Goal: Task Accomplishment & Management: Use online tool/utility

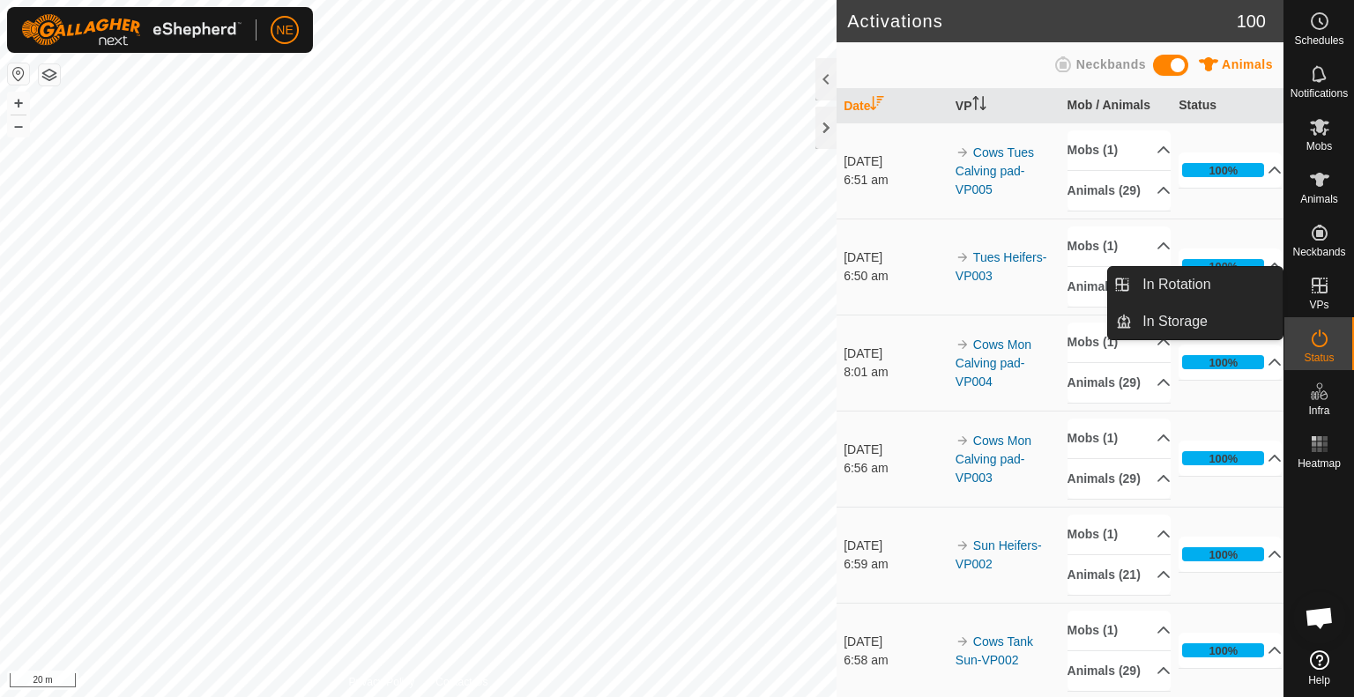
click at [1315, 296] on es-virtualpaddocks-svg-icon at bounding box center [1319, 285] width 32 height 28
click at [1184, 278] on link "In Rotation" at bounding box center [1207, 284] width 151 height 35
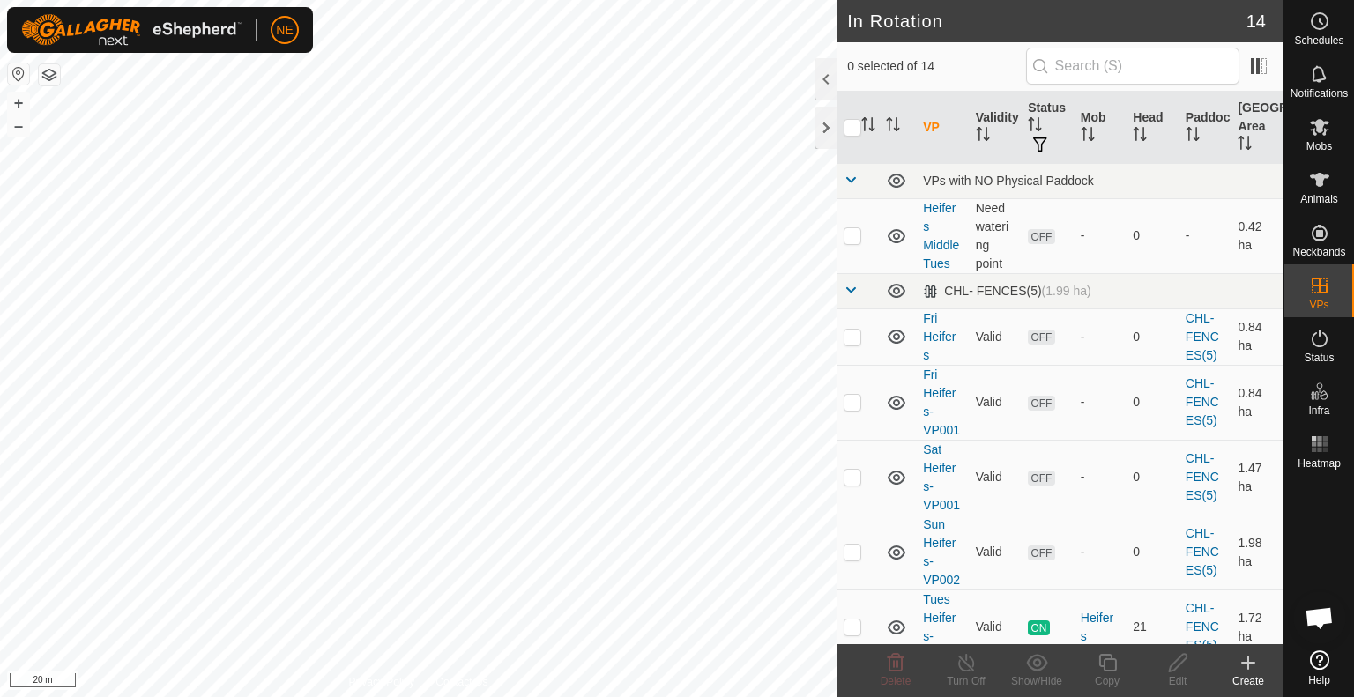
click at [1255, 662] on icon at bounding box center [1247, 662] width 21 height 21
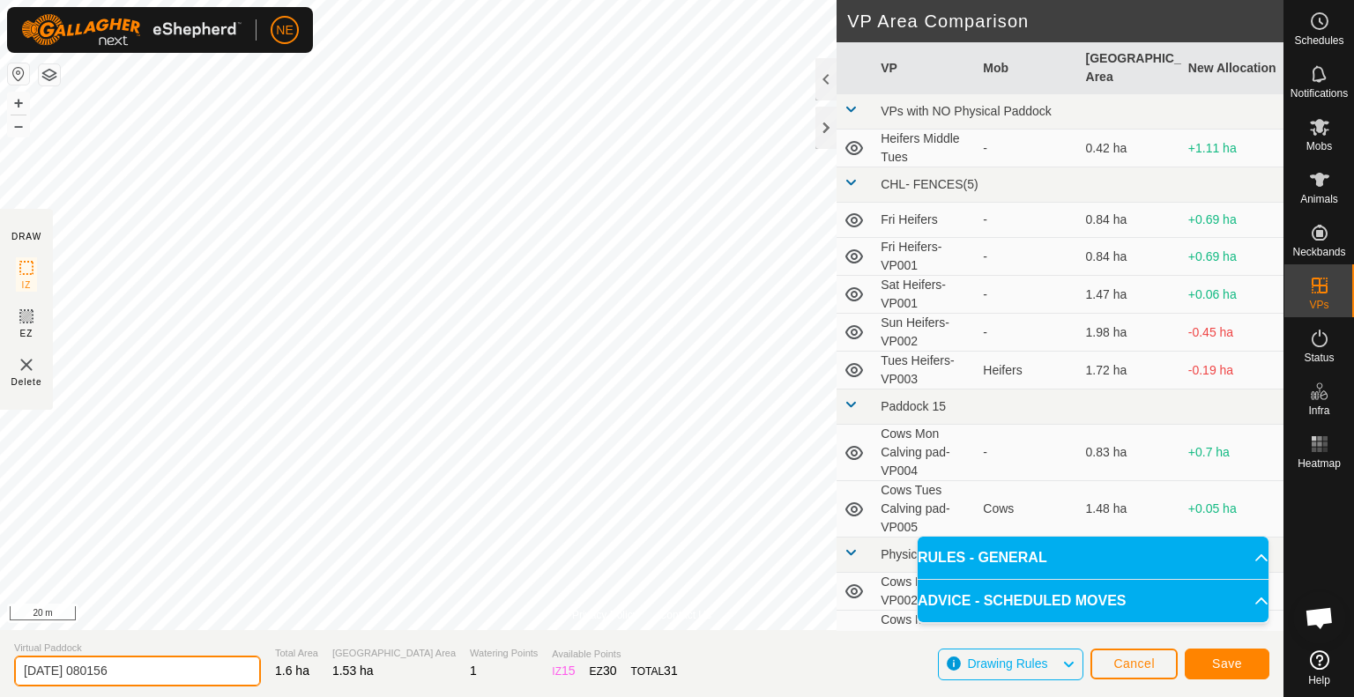
click at [166, 671] on input "2025-09-30 080156" at bounding box center [137, 671] width 247 height 31
type input "Tues Heifers"
click at [1207, 668] on button "Save" at bounding box center [1226, 664] width 85 height 31
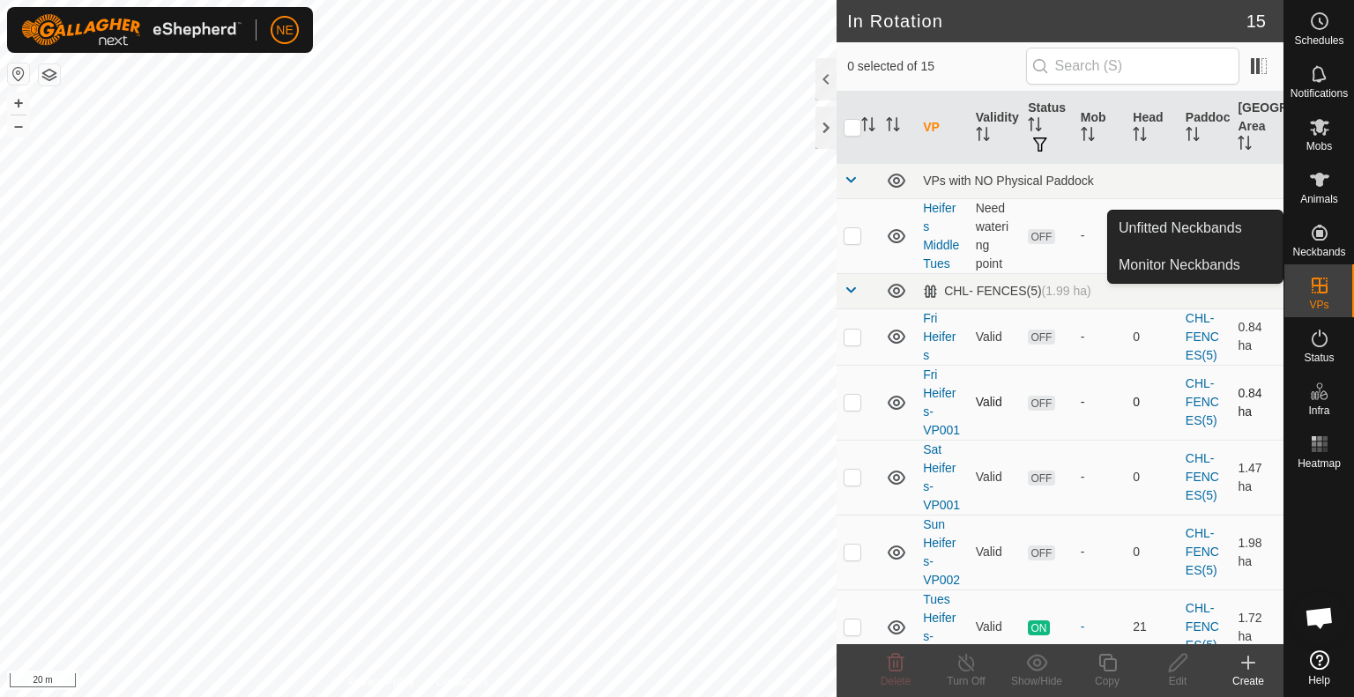
click at [902, 419] on div "In Rotation 15 0 selected of 15 VP Validity Status Mob Head Paddock Grazing Are…" at bounding box center [641, 348] width 1283 height 697
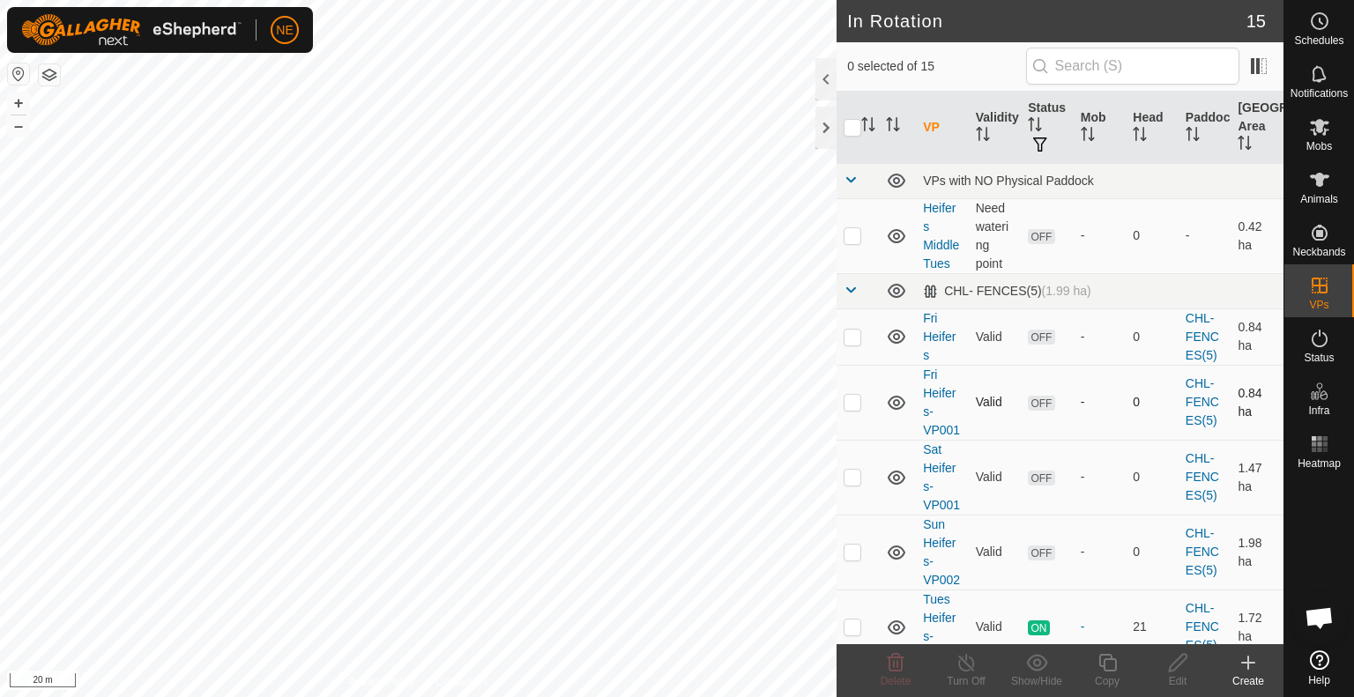
checkbox input "true"
click at [1112, 669] on icon at bounding box center [1107, 662] width 22 height 21
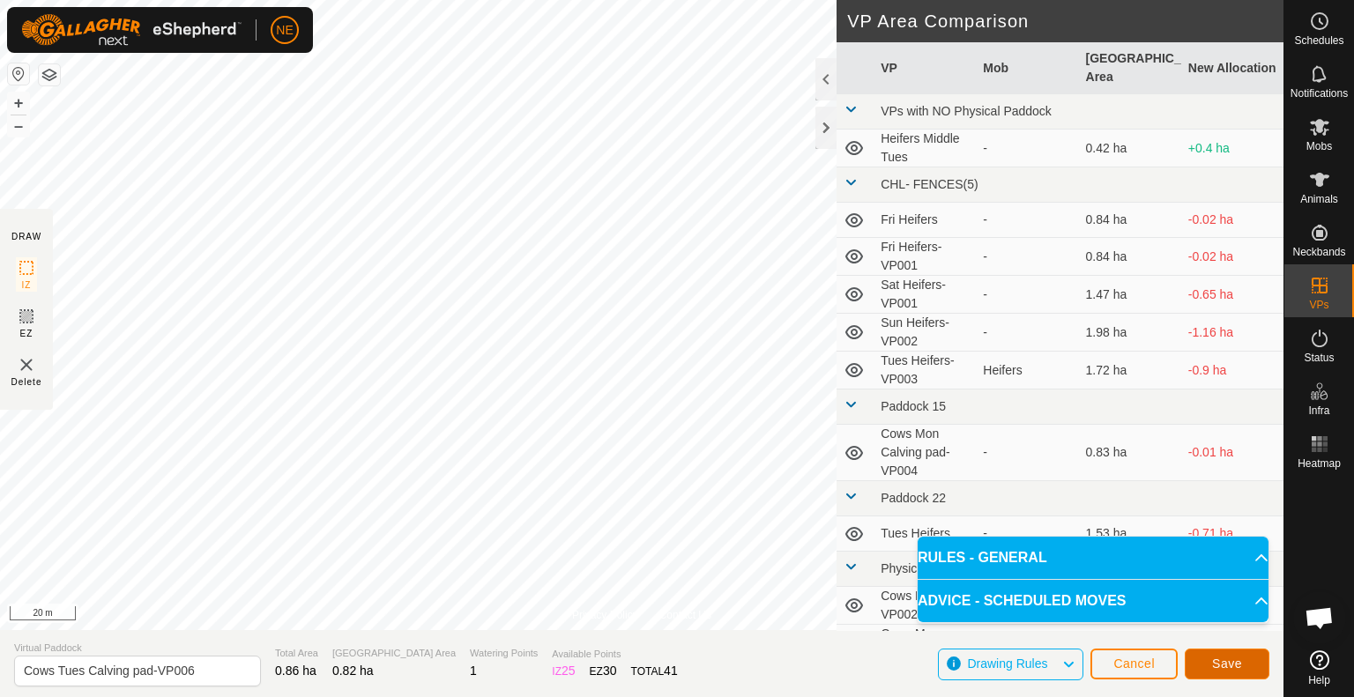
click at [1231, 662] on span "Save" at bounding box center [1227, 664] width 30 height 14
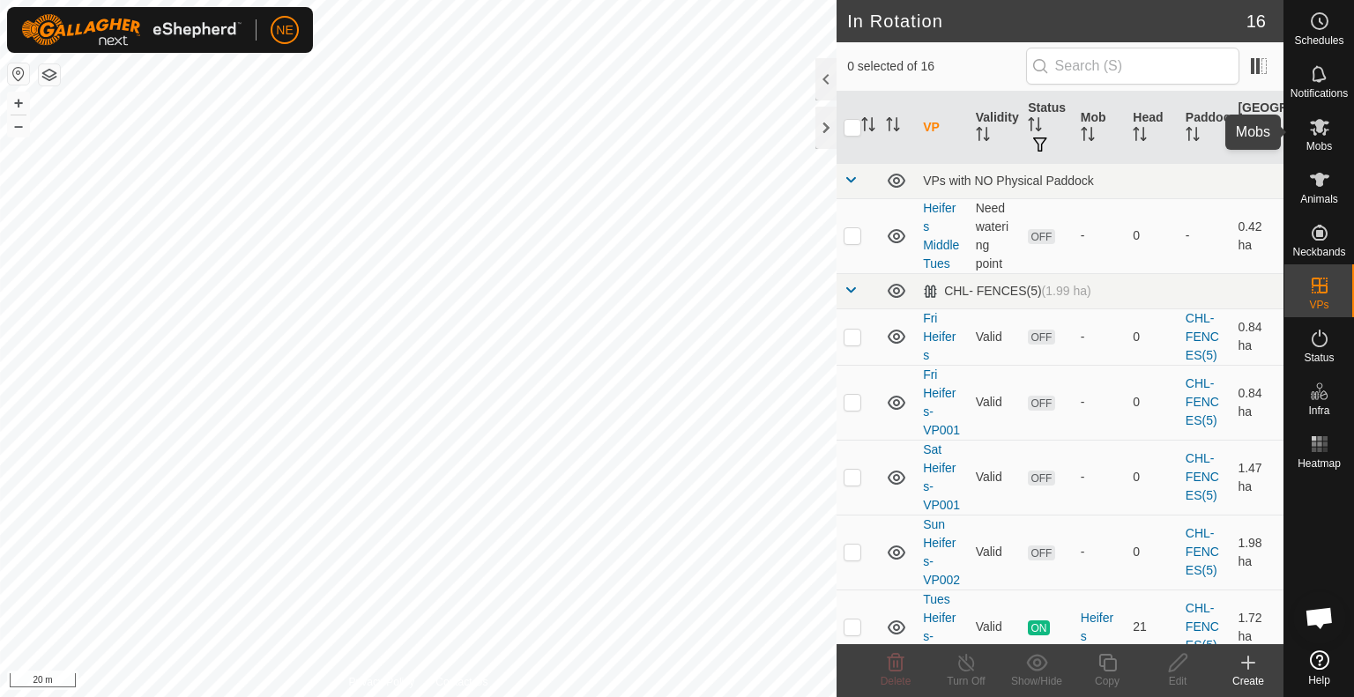
click at [1303, 133] on es-mob-svg-icon at bounding box center [1319, 127] width 32 height 28
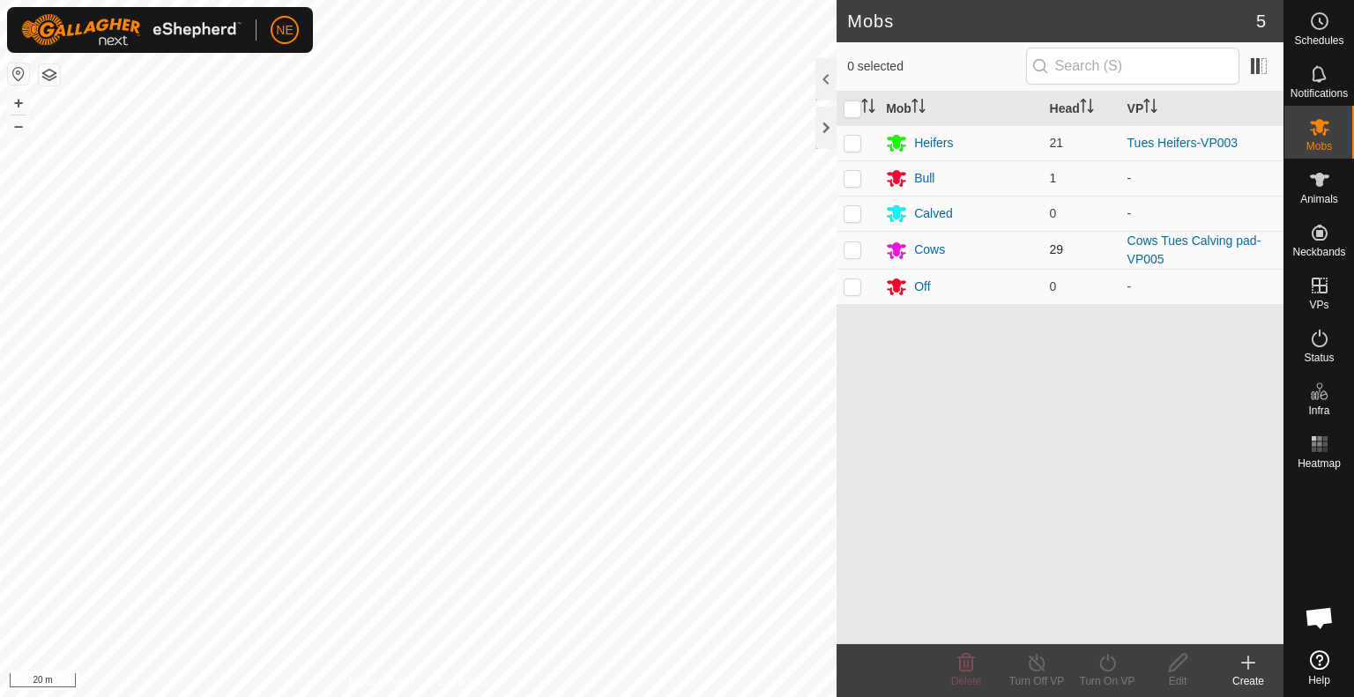
click at [853, 249] on p-checkbox at bounding box center [852, 249] width 18 height 14
checkbox input "true"
click at [1107, 671] on icon at bounding box center [1107, 663] width 16 height 18
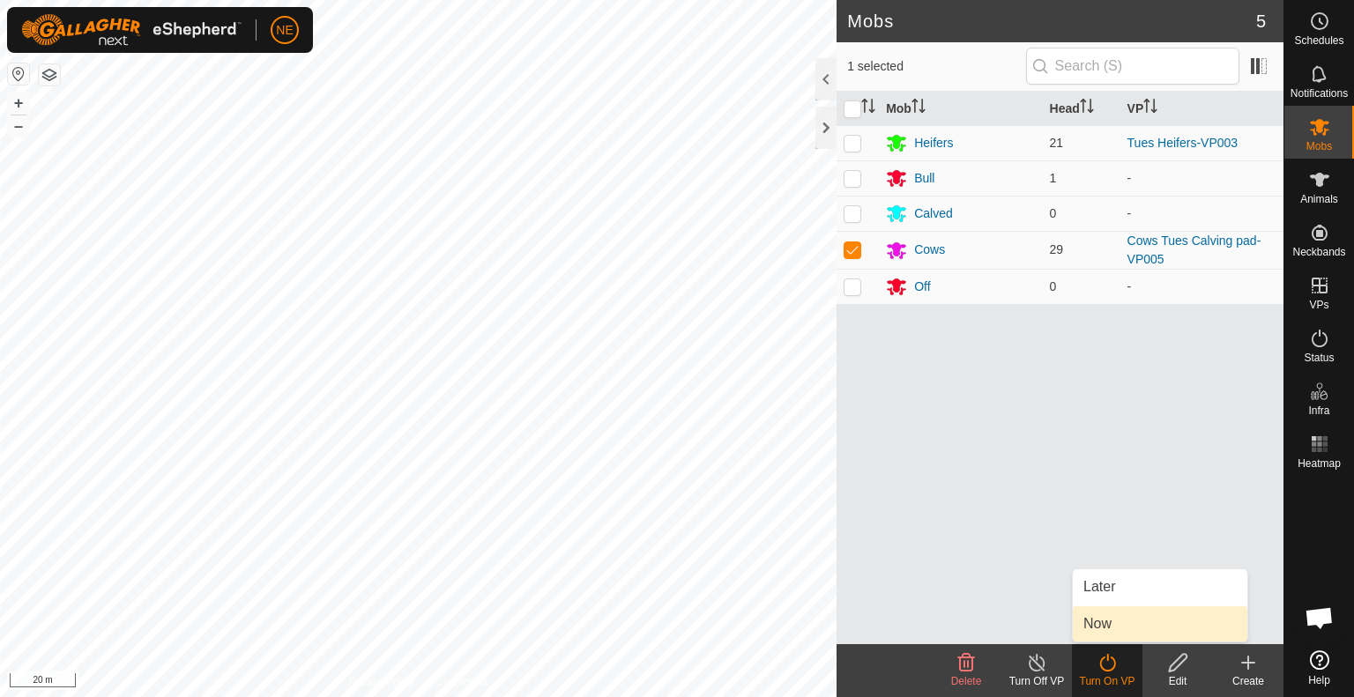
click at [1099, 631] on link "Now" at bounding box center [1159, 623] width 174 height 35
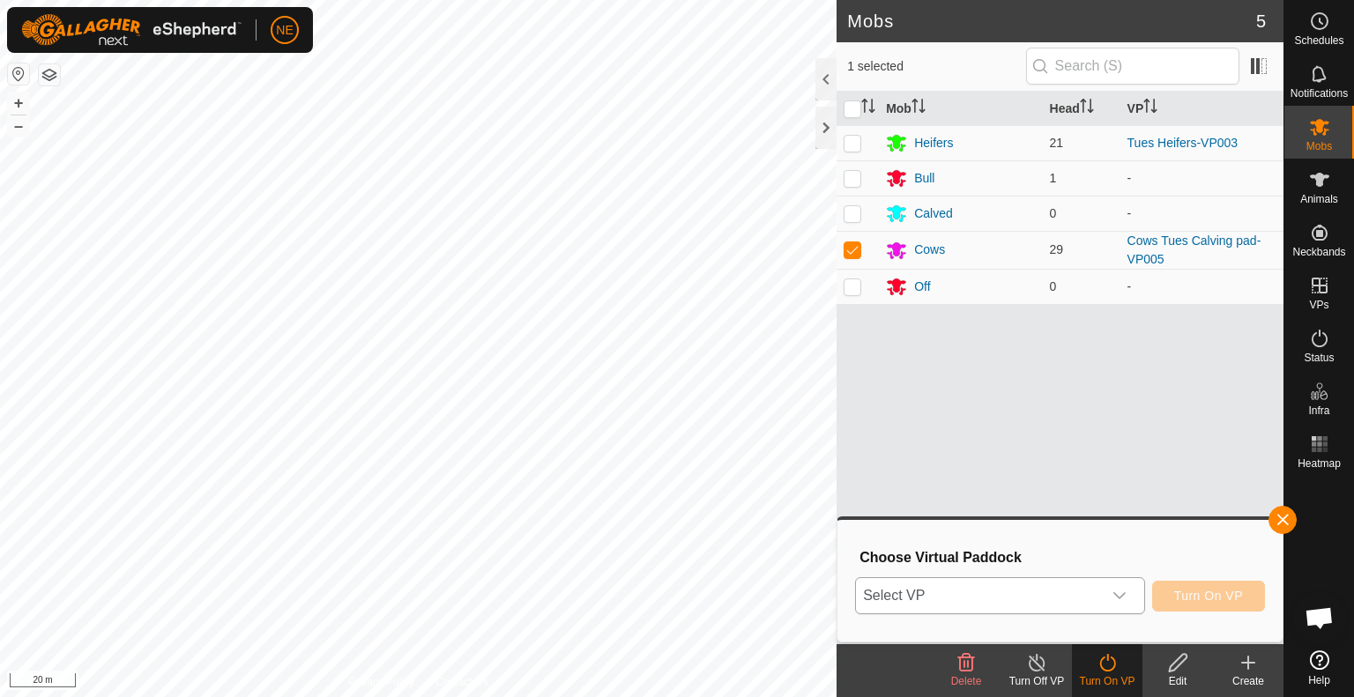
click at [1133, 598] on div "dropdown trigger" at bounding box center [1119, 595] width 35 height 35
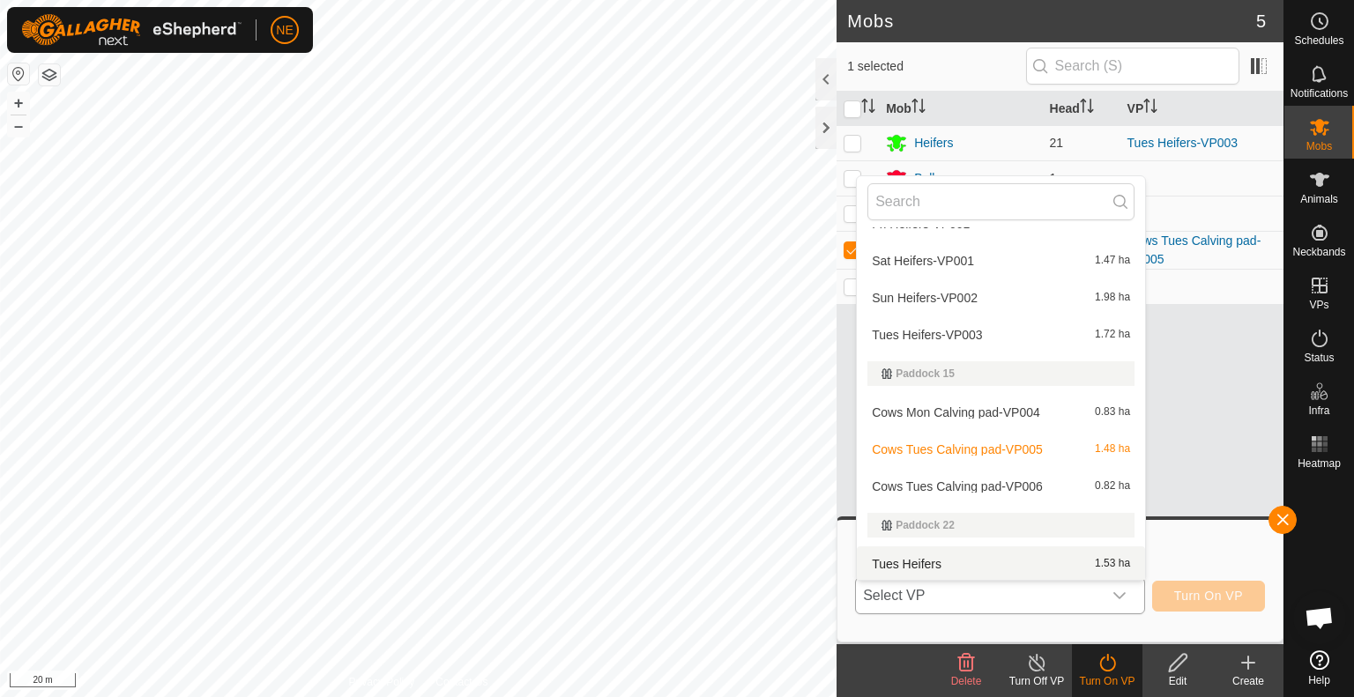
scroll to position [178, 0]
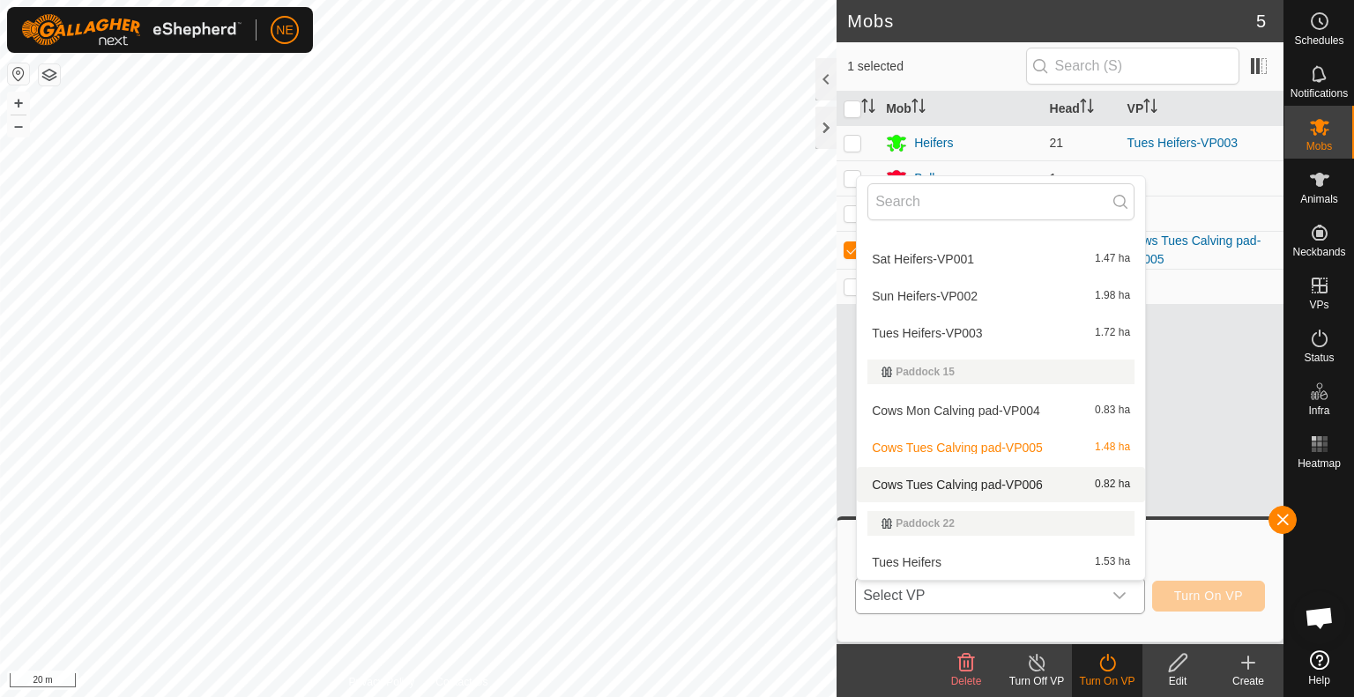
click at [994, 488] on li "Cows Tues Calving pad-VP006 0.82 ha" at bounding box center [1001, 484] width 288 height 35
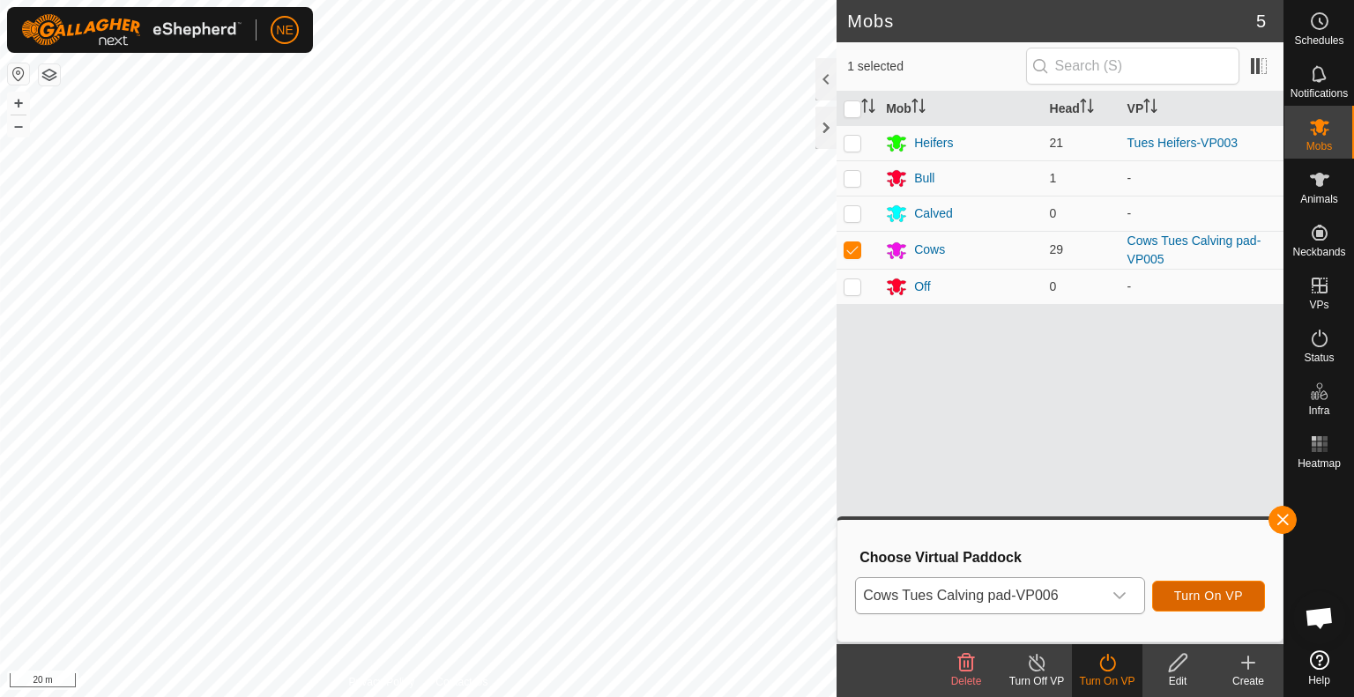
click at [1167, 589] on button "Turn On VP" at bounding box center [1208, 596] width 113 height 31
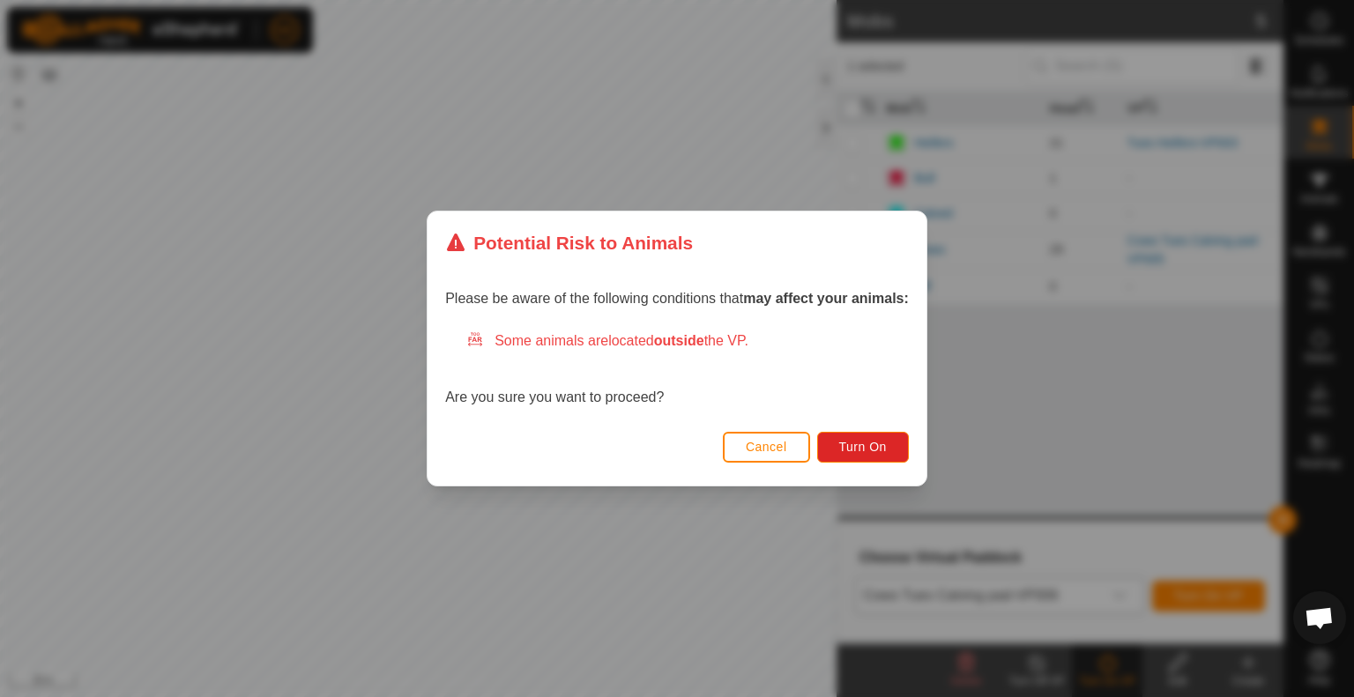
click at [754, 433] on button "Cancel" at bounding box center [766, 447] width 87 height 31
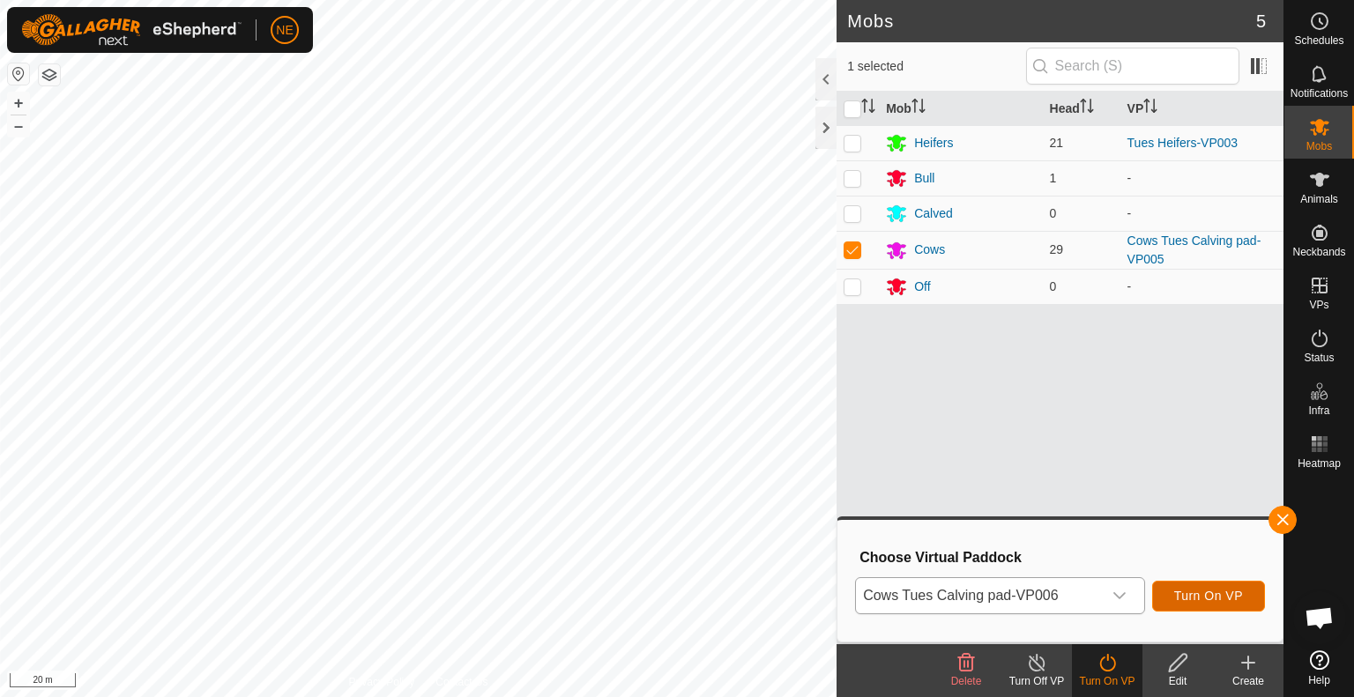
click at [1177, 600] on span "Turn On VP" at bounding box center [1208, 596] width 69 height 14
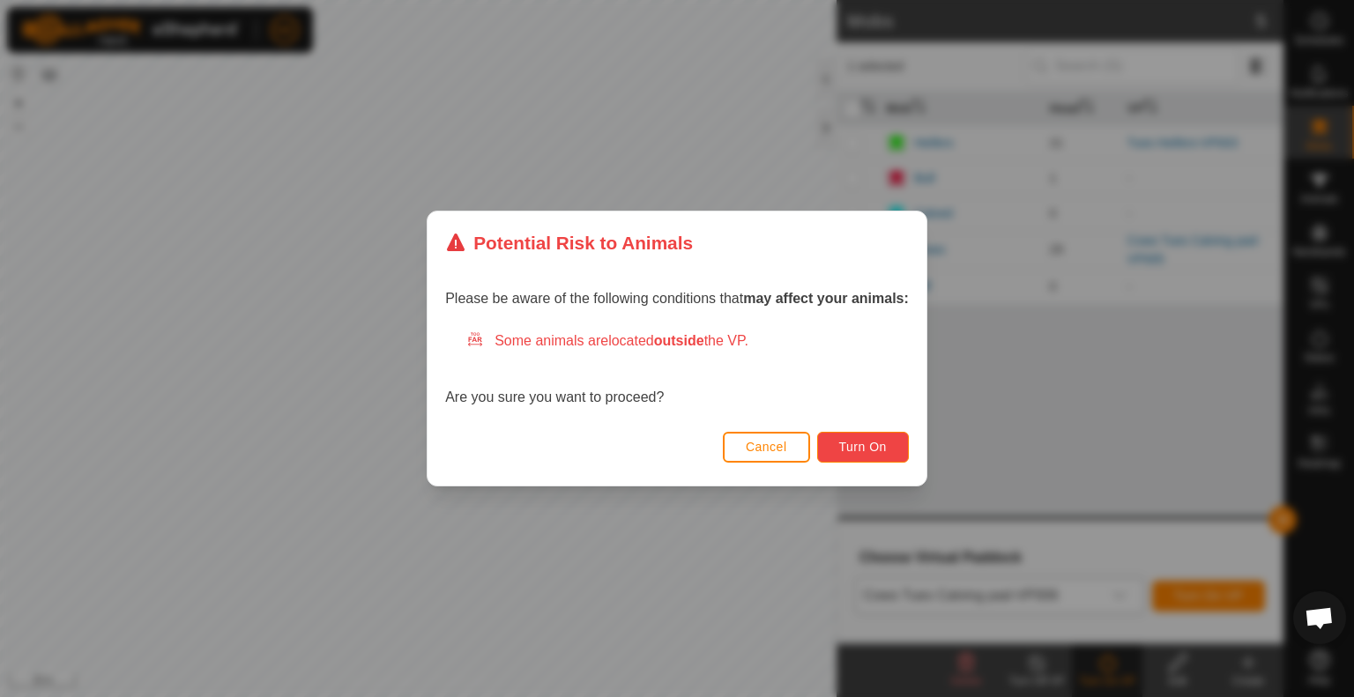
click at [881, 456] on button "Turn On" at bounding box center [863, 447] width 92 height 31
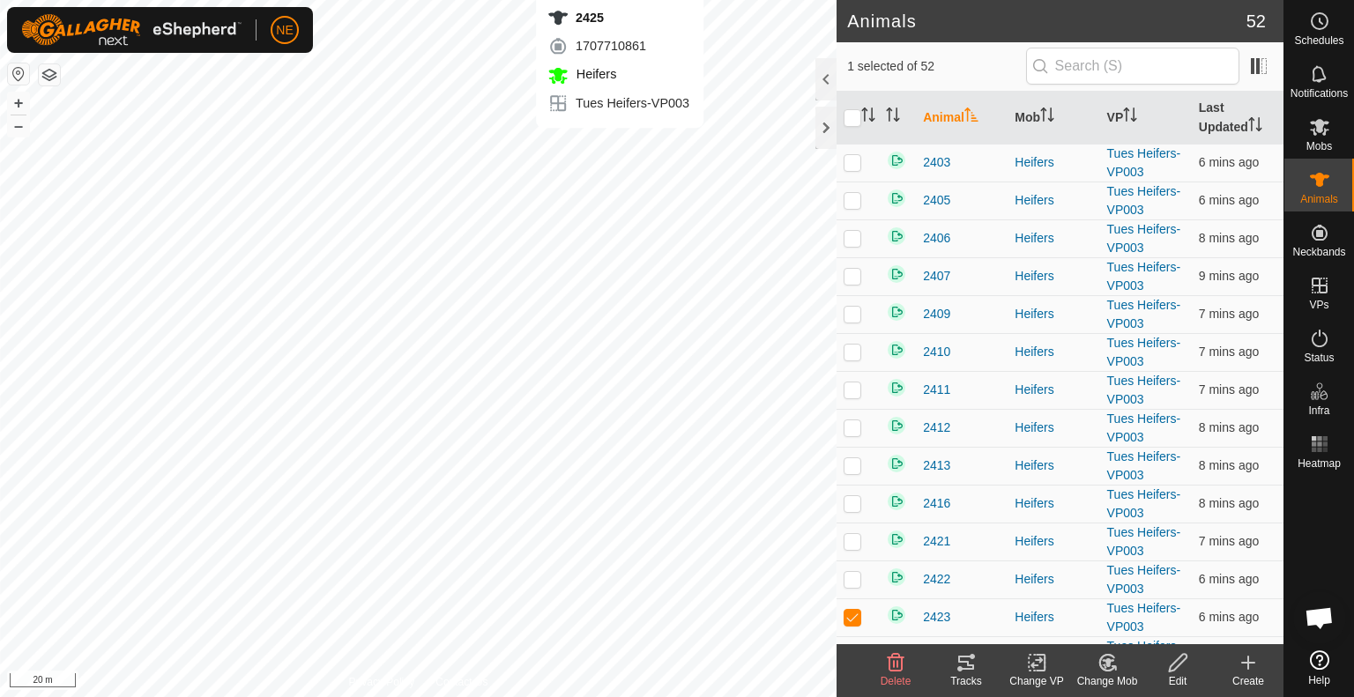
checkbox input "false"
checkbox input "true"
click at [1320, 144] on span "Mobs" at bounding box center [1319, 146] width 26 height 11
click at [847, 428] on p-checkbox at bounding box center [852, 427] width 18 height 14
checkbox input "false"
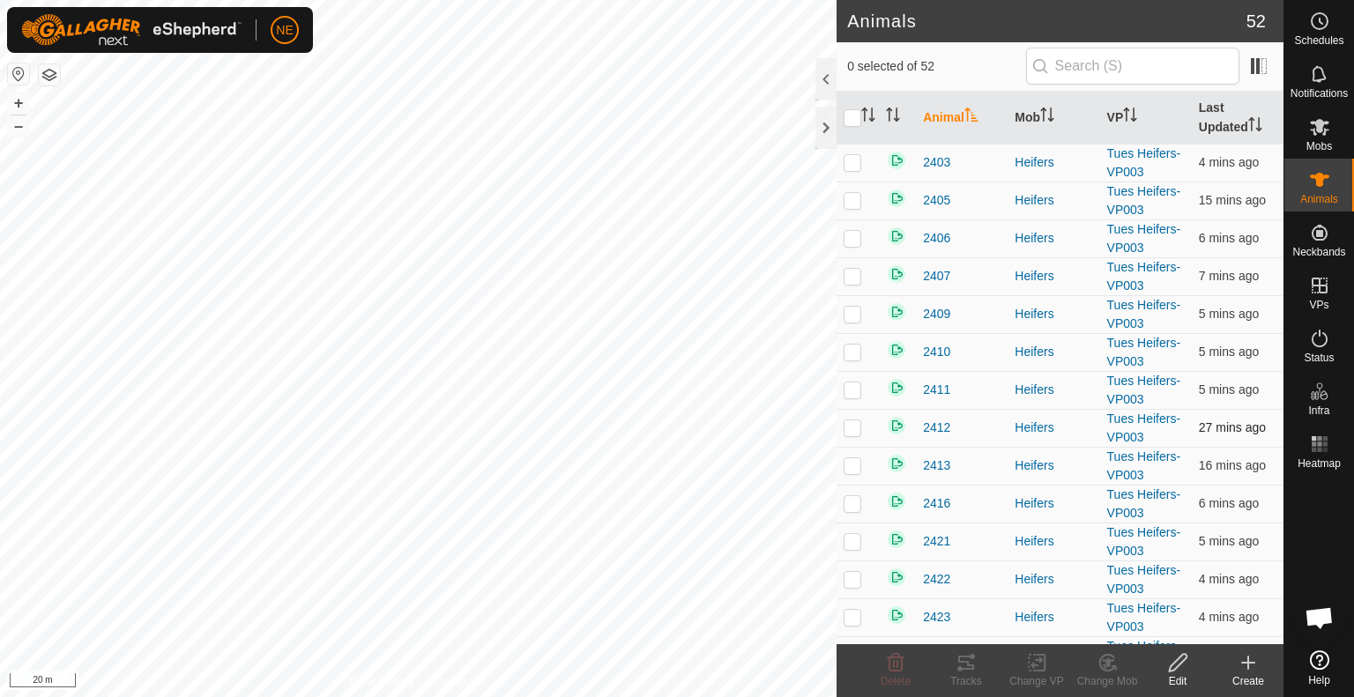
click at [851, 426] on p-checkbox at bounding box center [852, 427] width 18 height 14
checkbox input "true"
click at [966, 662] on icon at bounding box center [966, 663] width 16 height 14
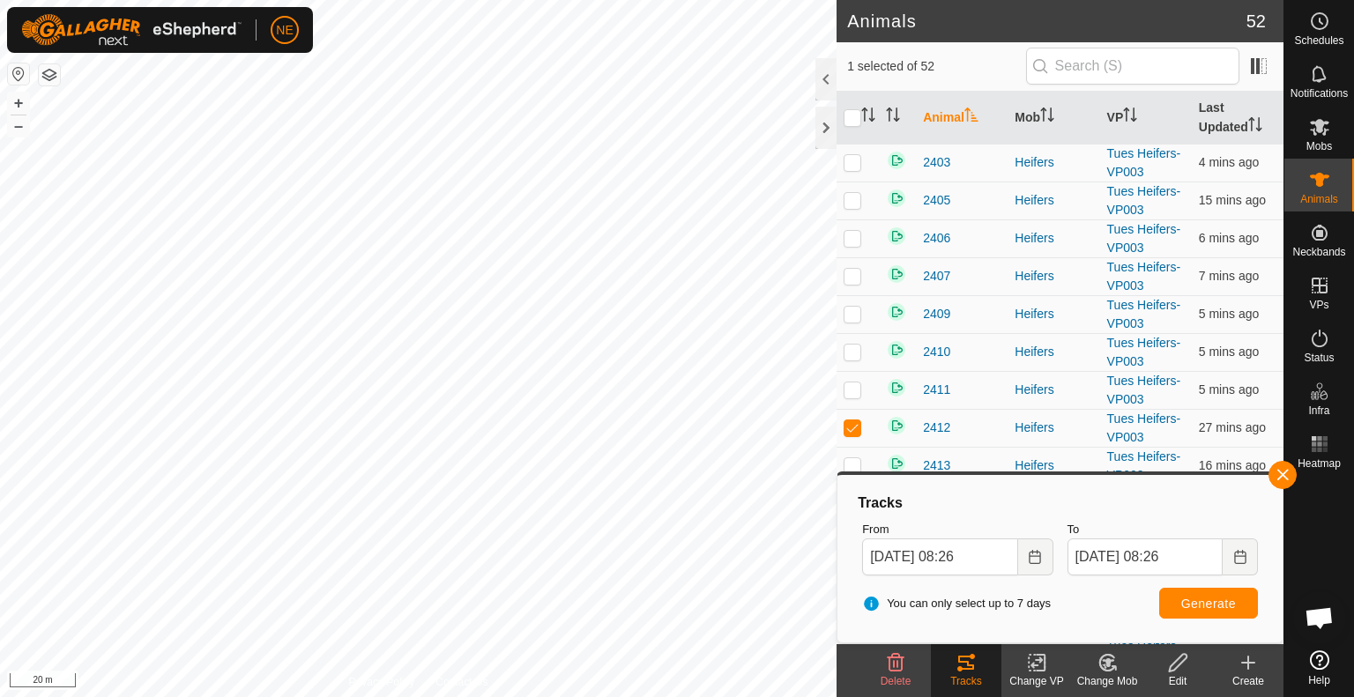
click at [782, 696] on html "NE Schedules Notifications Mobs Animals Neckbands VPs Status Infra Heatmap Help…" at bounding box center [677, 348] width 1354 height 697
click at [1280, 477] on button "button" at bounding box center [1282, 475] width 28 height 28
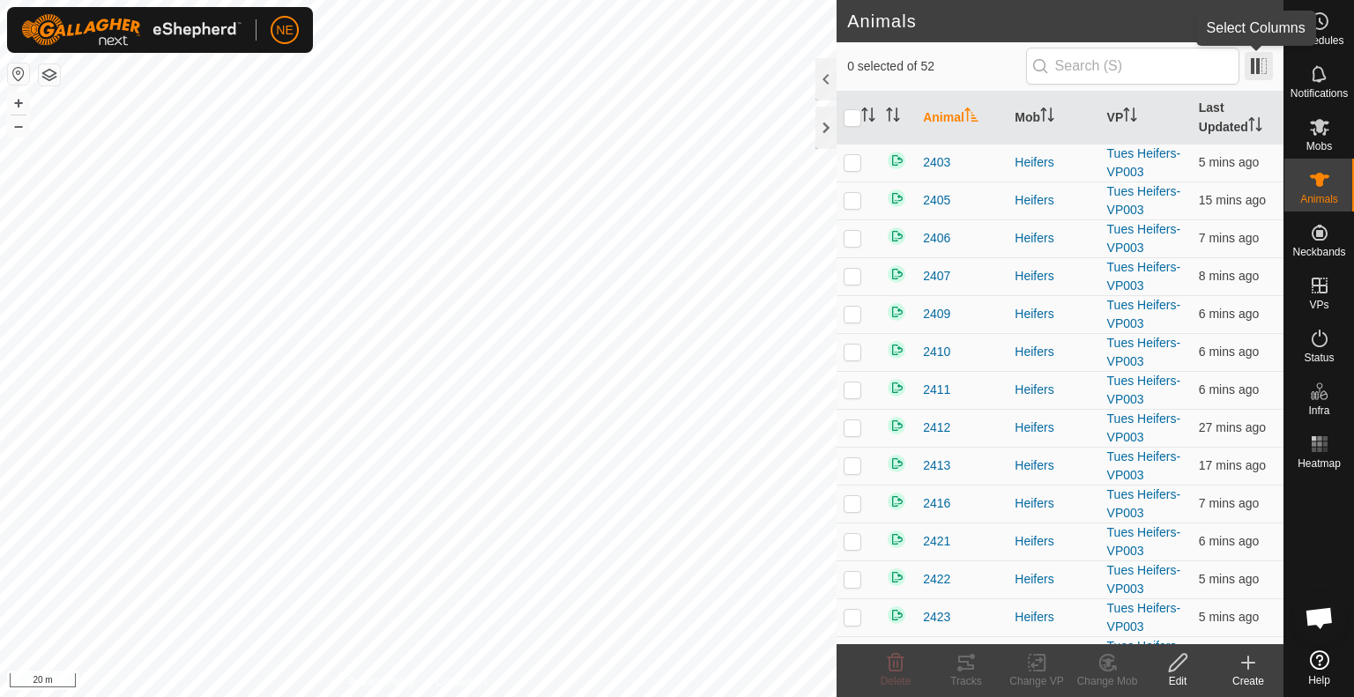
click at [1258, 69] on span at bounding box center [1258, 66] width 28 height 28
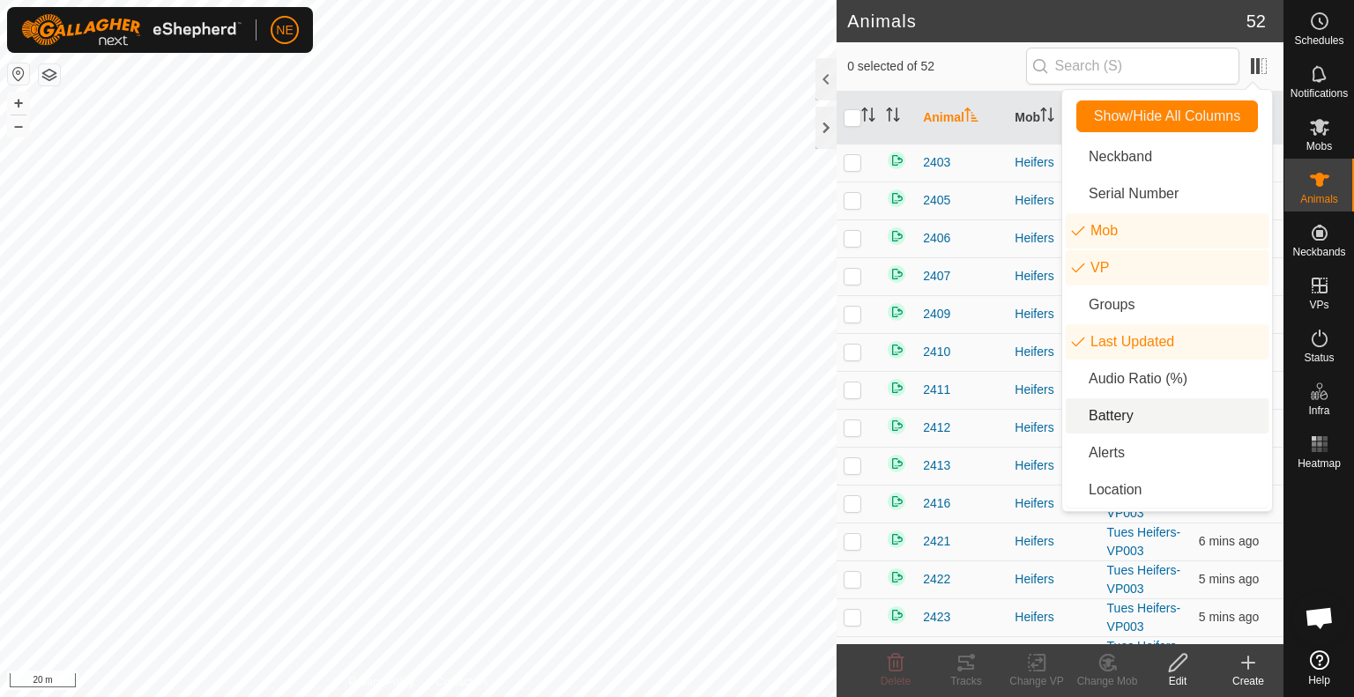
click at [1106, 426] on li "Battery" at bounding box center [1166, 415] width 203 height 35
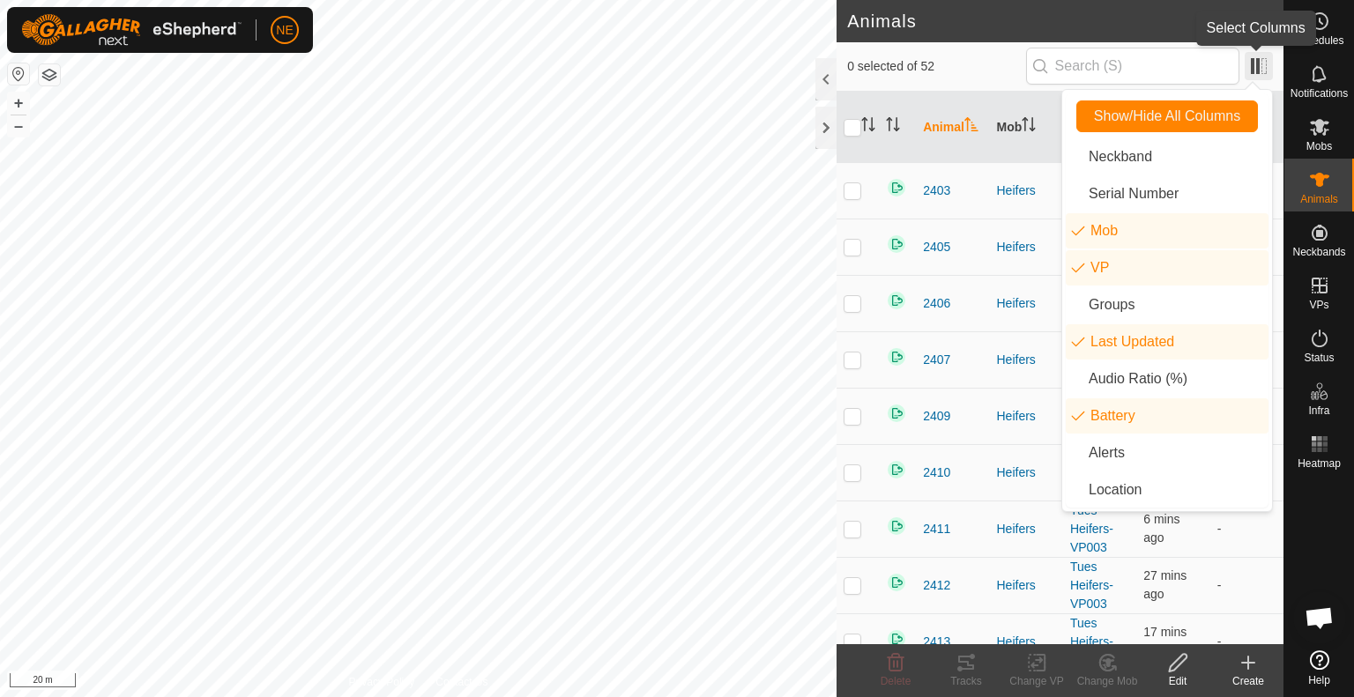
click at [1262, 58] on span at bounding box center [1258, 66] width 28 height 28
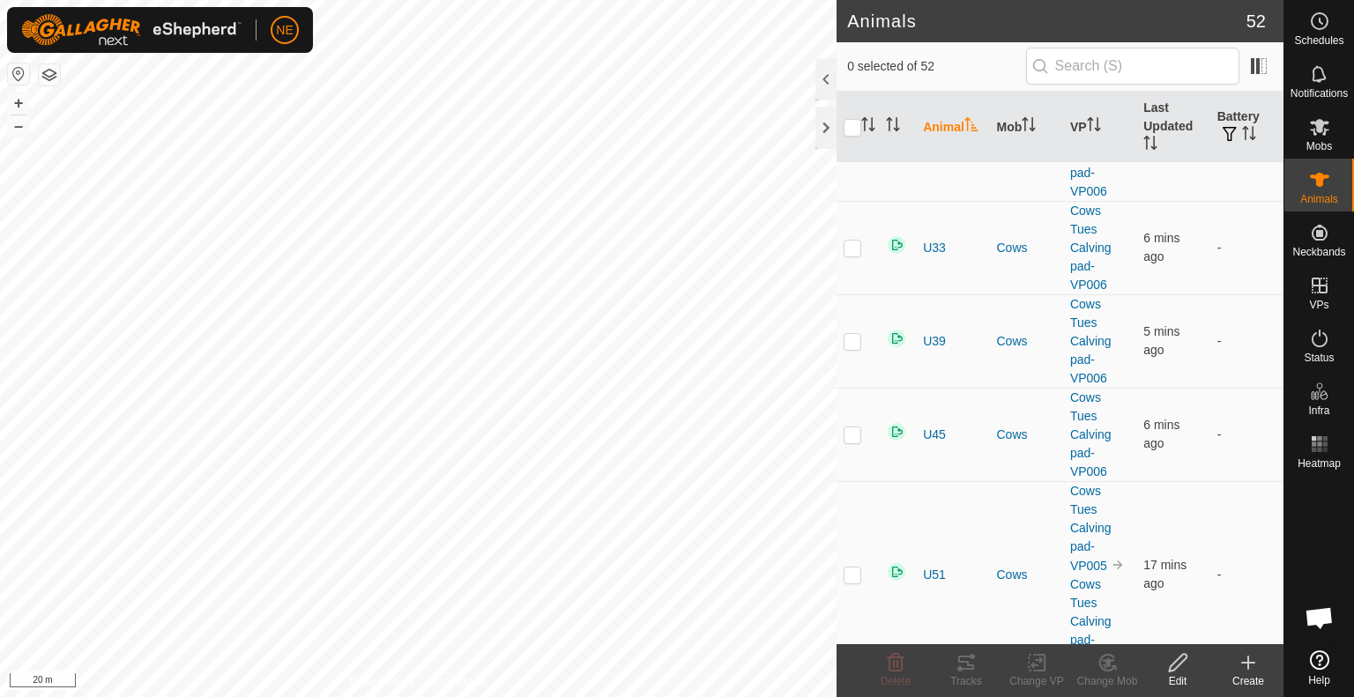
scroll to position [4219, 0]
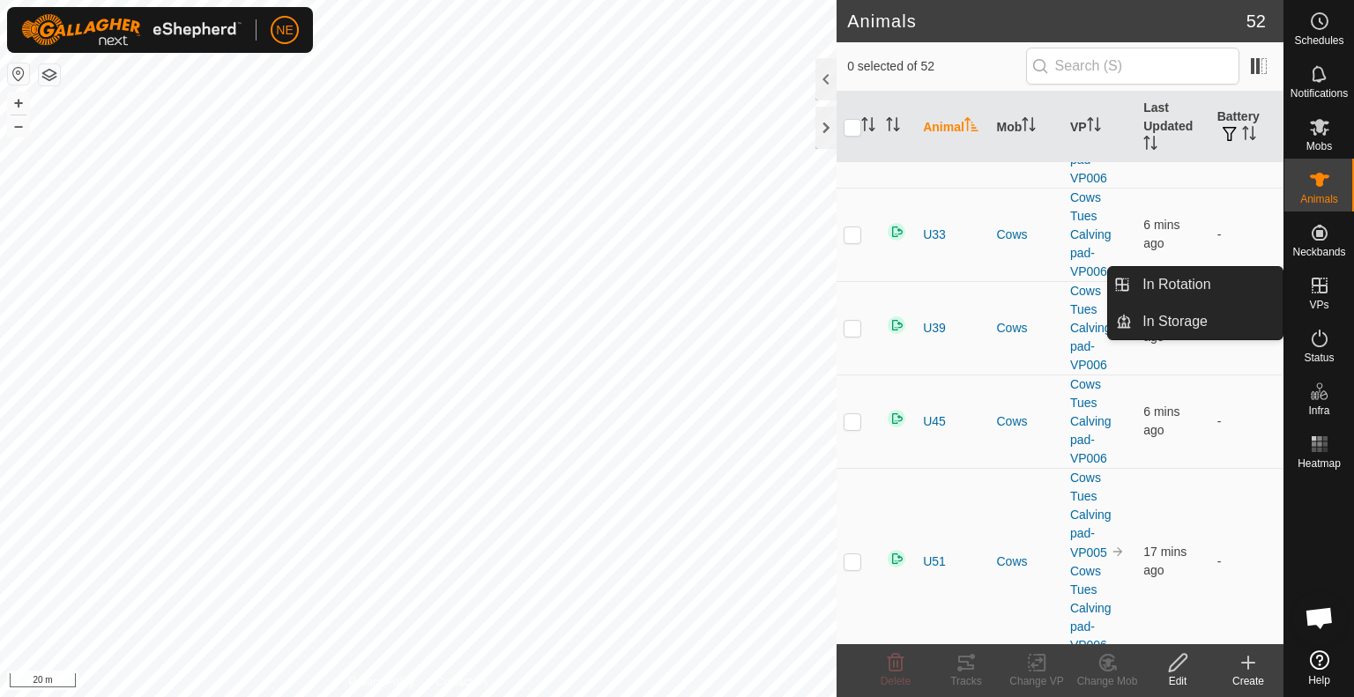
click at [1318, 286] on icon at bounding box center [1319, 286] width 16 height 16
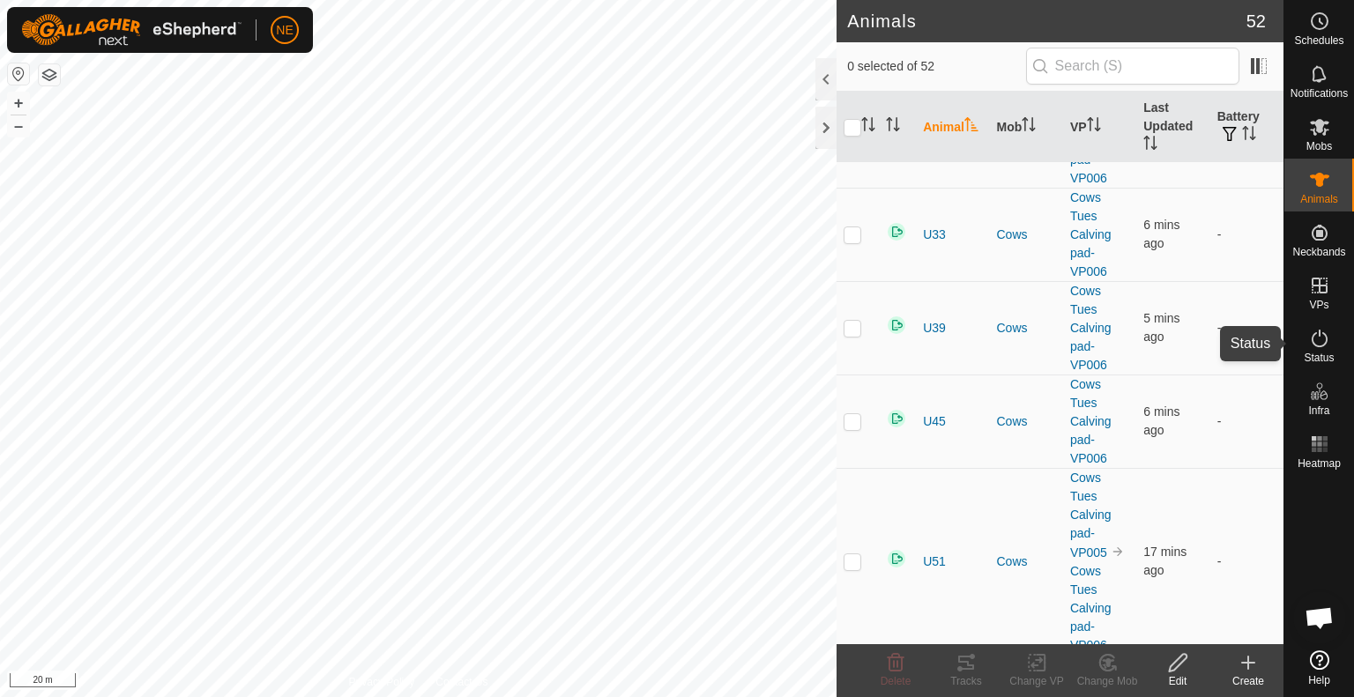
click at [1321, 355] on span "Status" at bounding box center [1318, 357] width 30 height 11
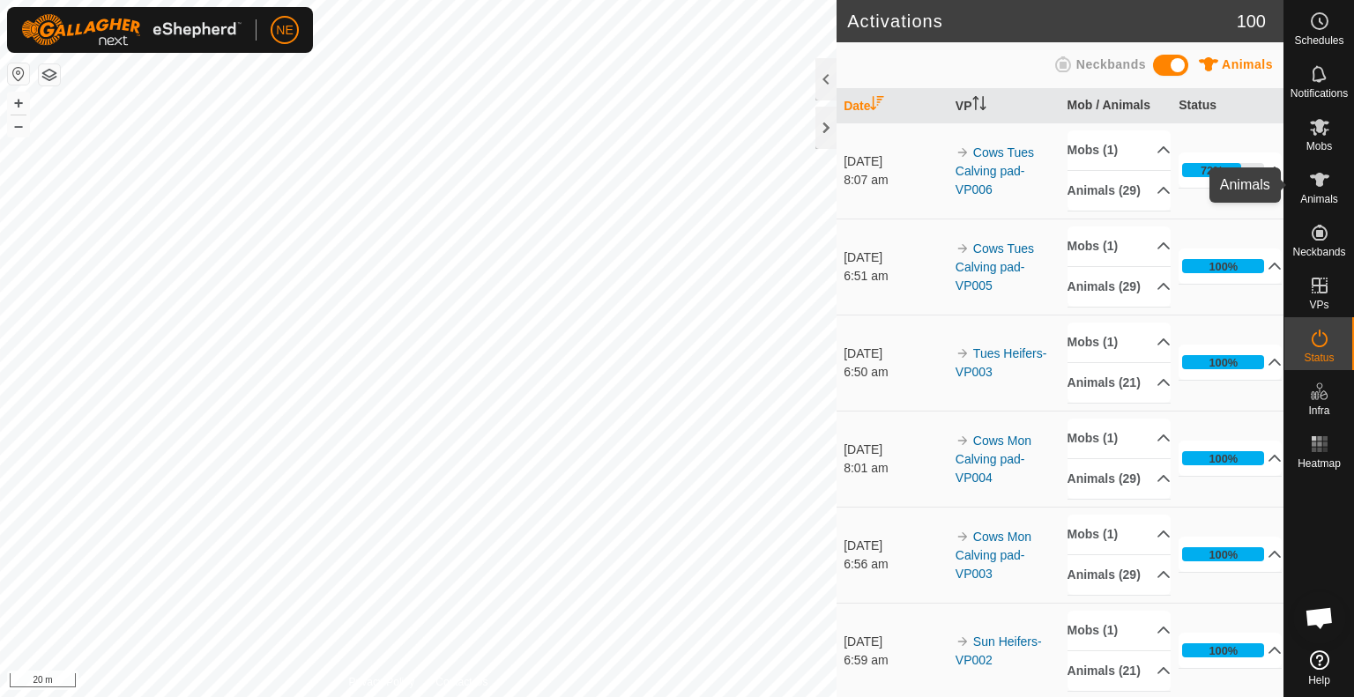
click at [1313, 194] on span "Animals" at bounding box center [1319, 199] width 38 height 11
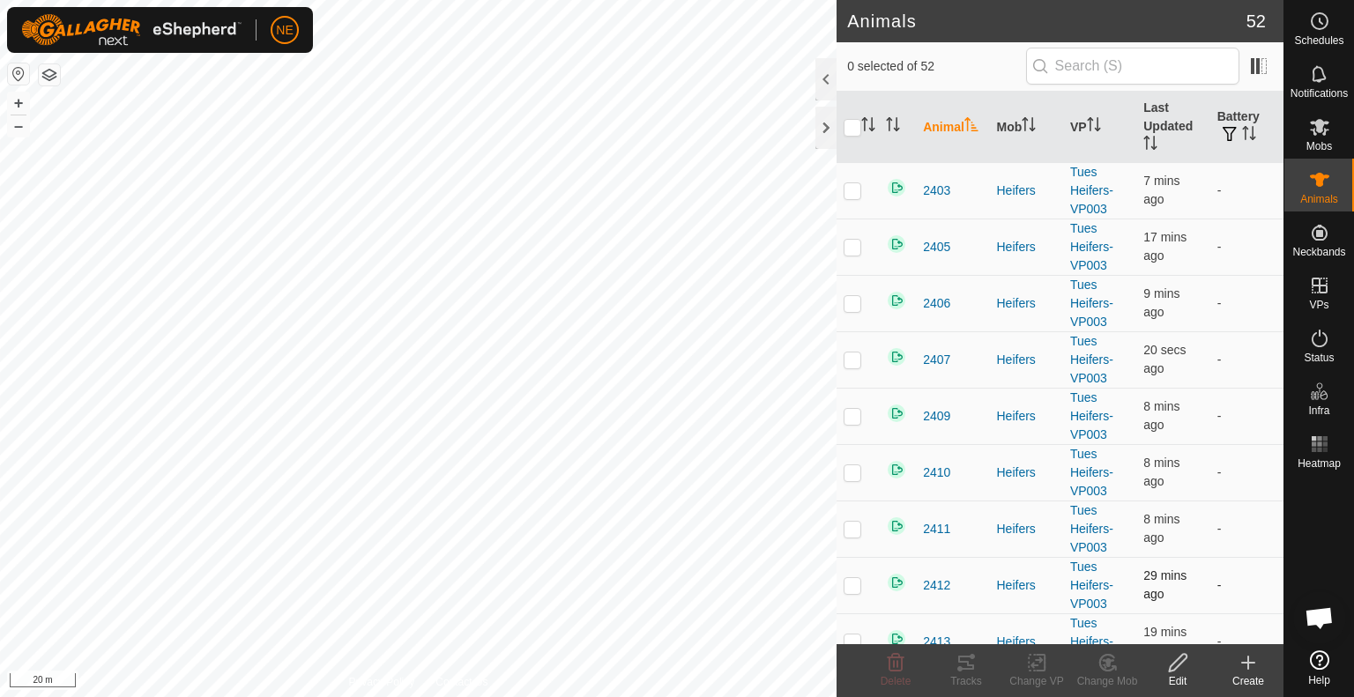
click at [852, 587] on p-checkbox at bounding box center [852, 585] width 18 height 14
checkbox input "true"
click at [946, 667] on tracks-svg-icon at bounding box center [966, 662] width 70 height 21
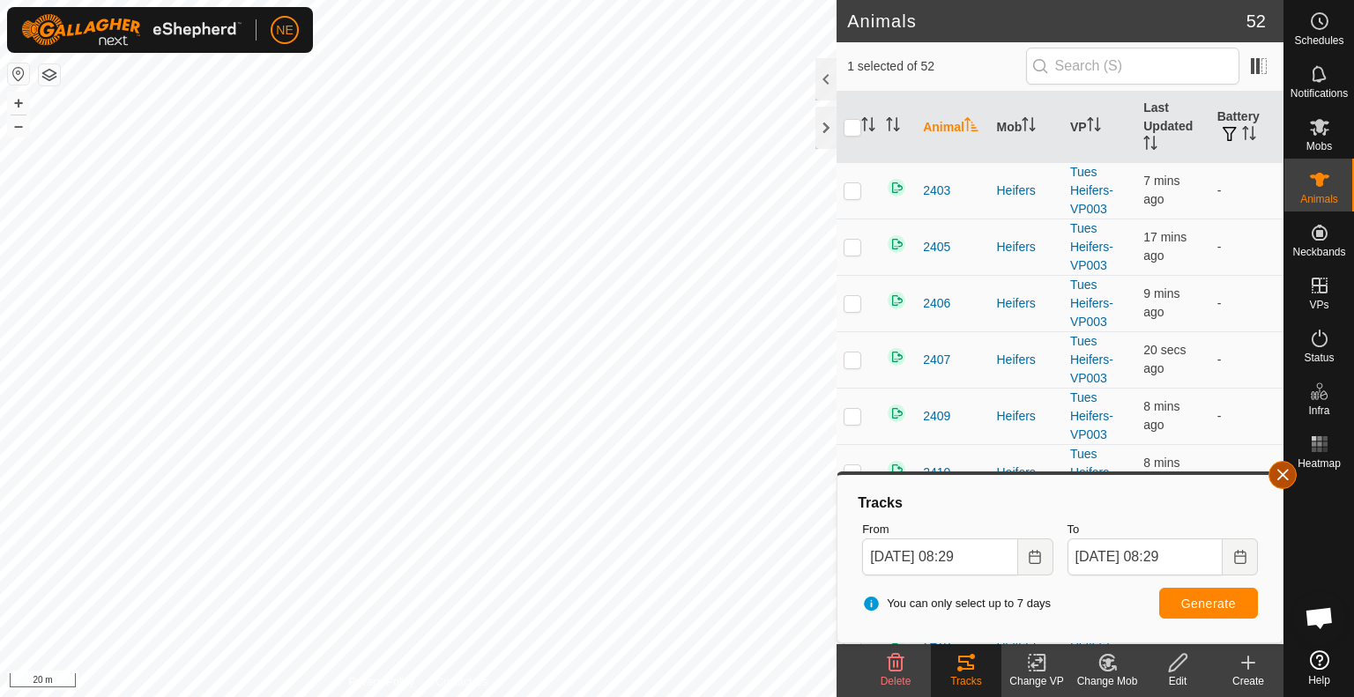
click at [1288, 468] on button "button" at bounding box center [1282, 475] width 28 height 28
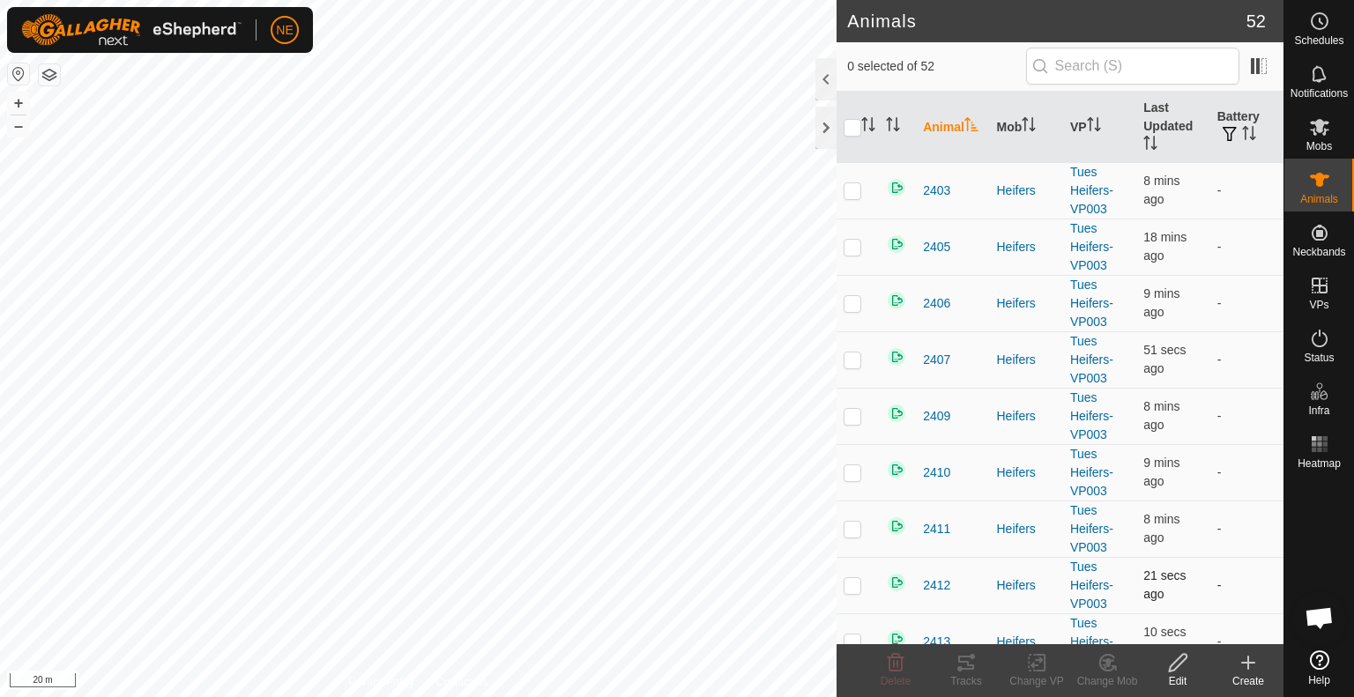
click at [855, 583] on p-checkbox at bounding box center [852, 585] width 18 height 14
checkbox input "false"
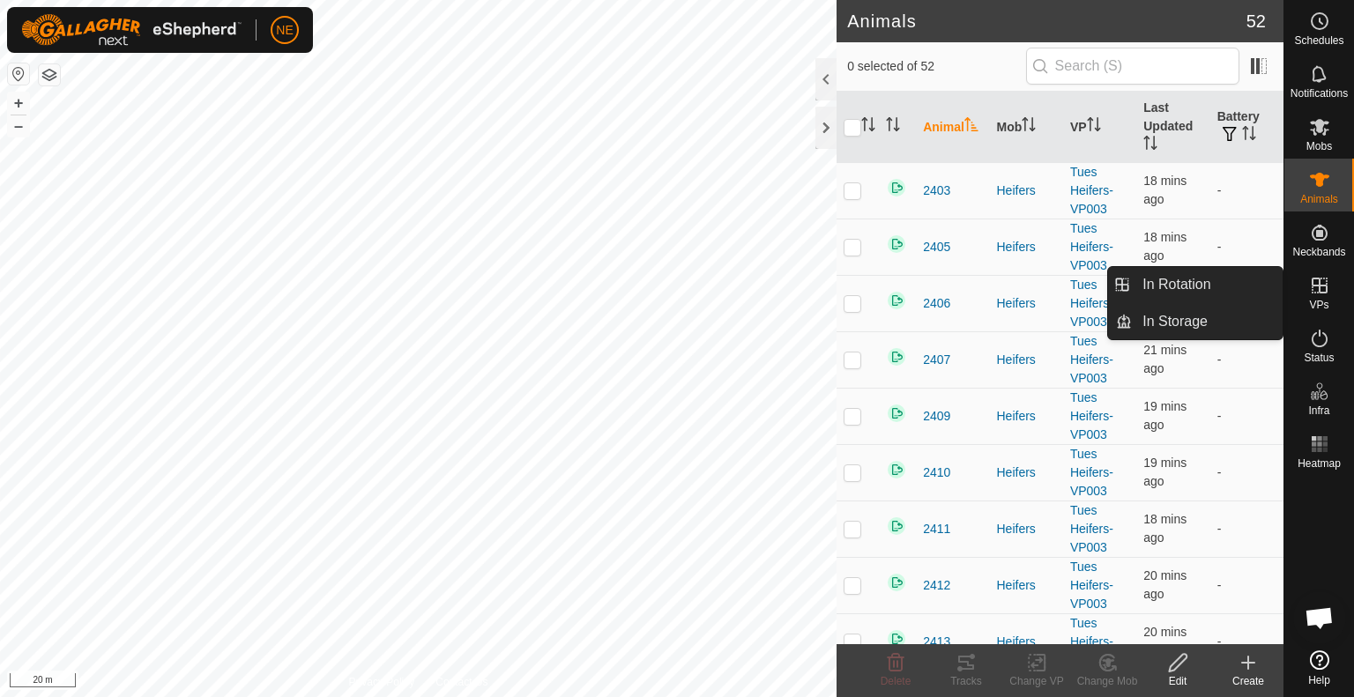
click at [1321, 300] on span "VPs" at bounding box center [1318, 305] width 19 height 11
click at [1198, 294] on link "In Rotation" at bounding box center [1207, 284] width 151 height 35
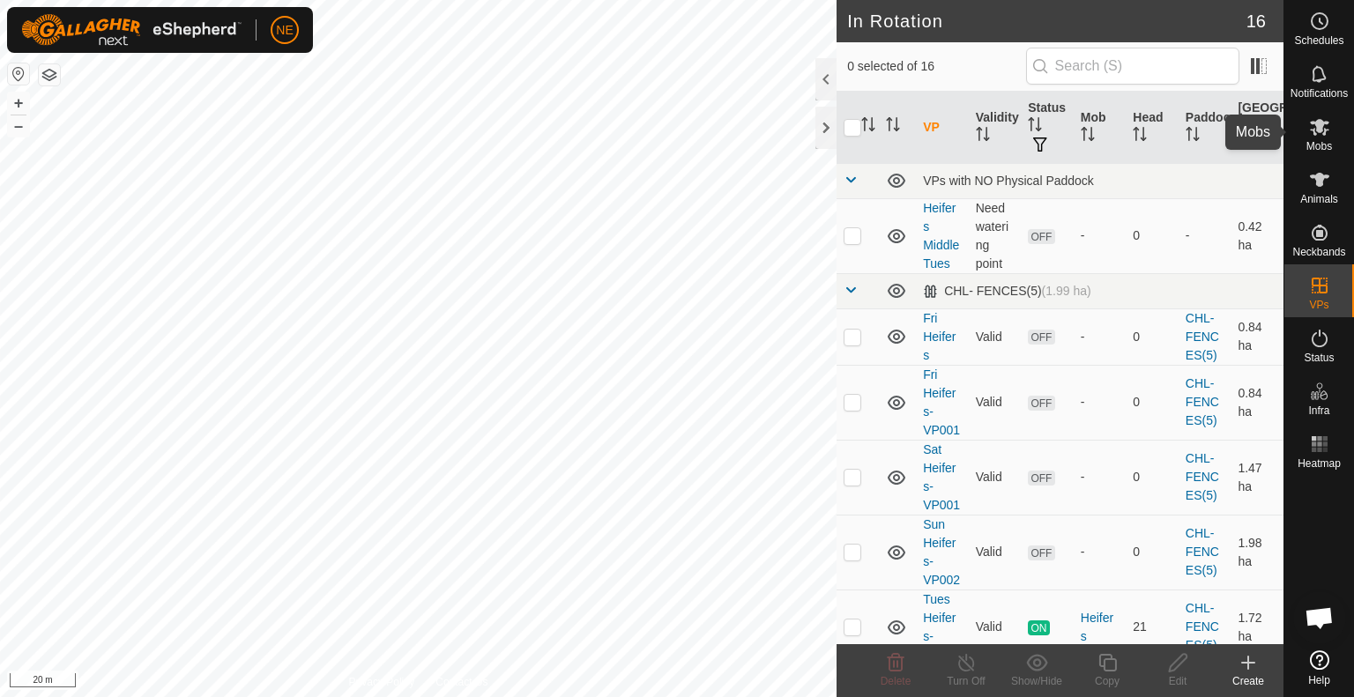
click at [1304, 130] on es-mob-svg-icon at bounding box center [1319, 127] width 32 height 28
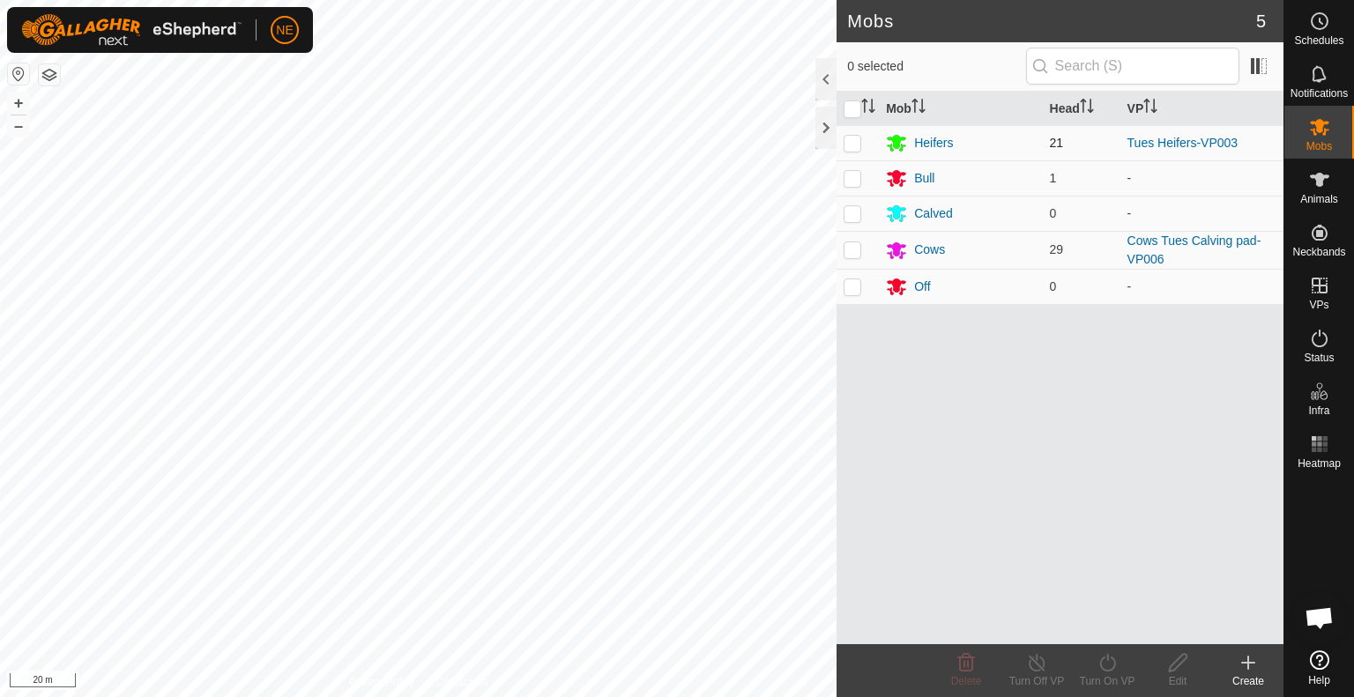
click at [857, 145] on p-checkbox at bounding box center [852, 143] width 18 height 14
checkbox input "true"
click at [1100, 671] on icon at bounding box center [1107, 662] width 22 height 21
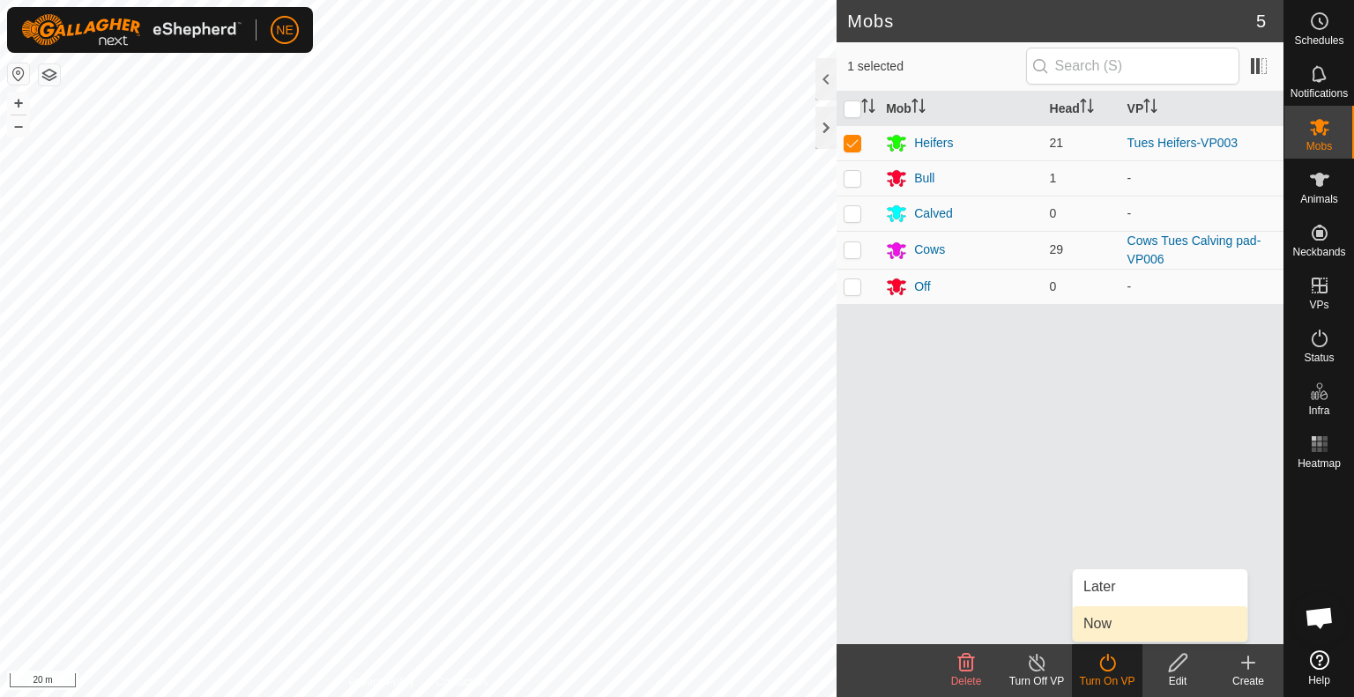
click at [1097, 634] on link "Now" at bounding box center [1159, 623] width 174 height 35
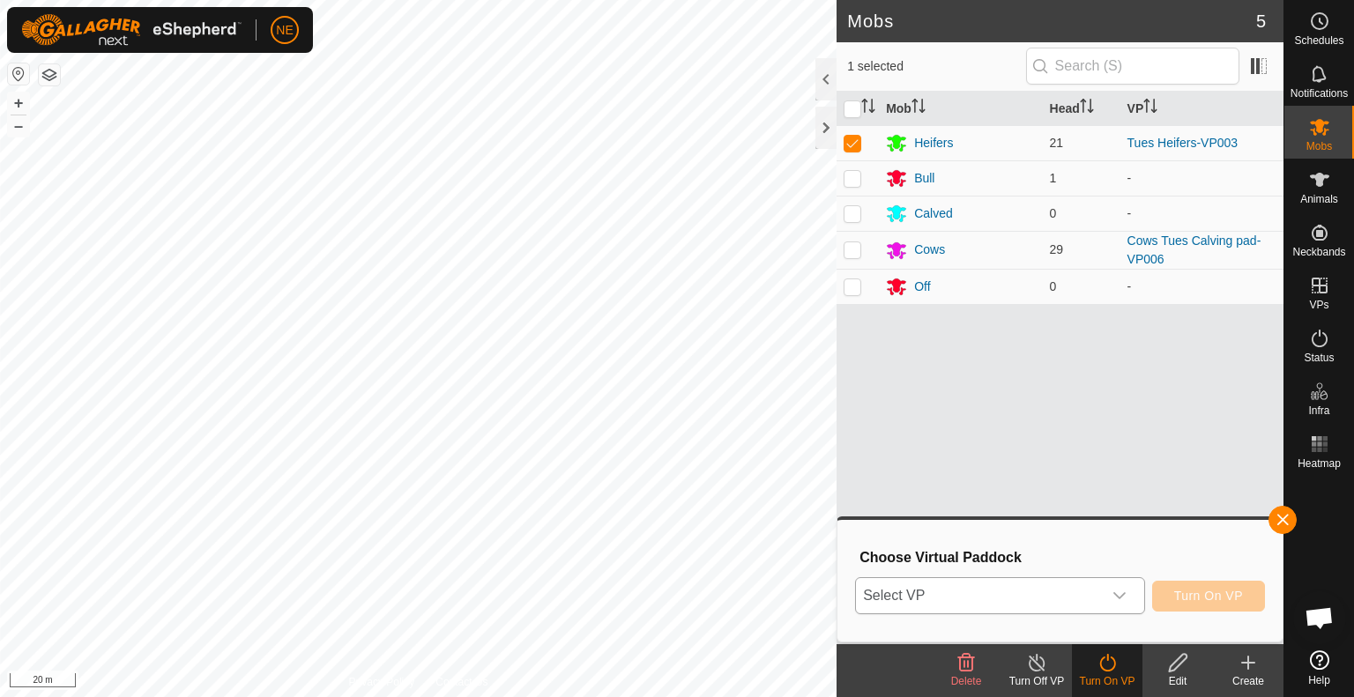
click at [1118, 592] on icon "dropdown trigger" at bounding box center [1119, 596] width 14 height 14
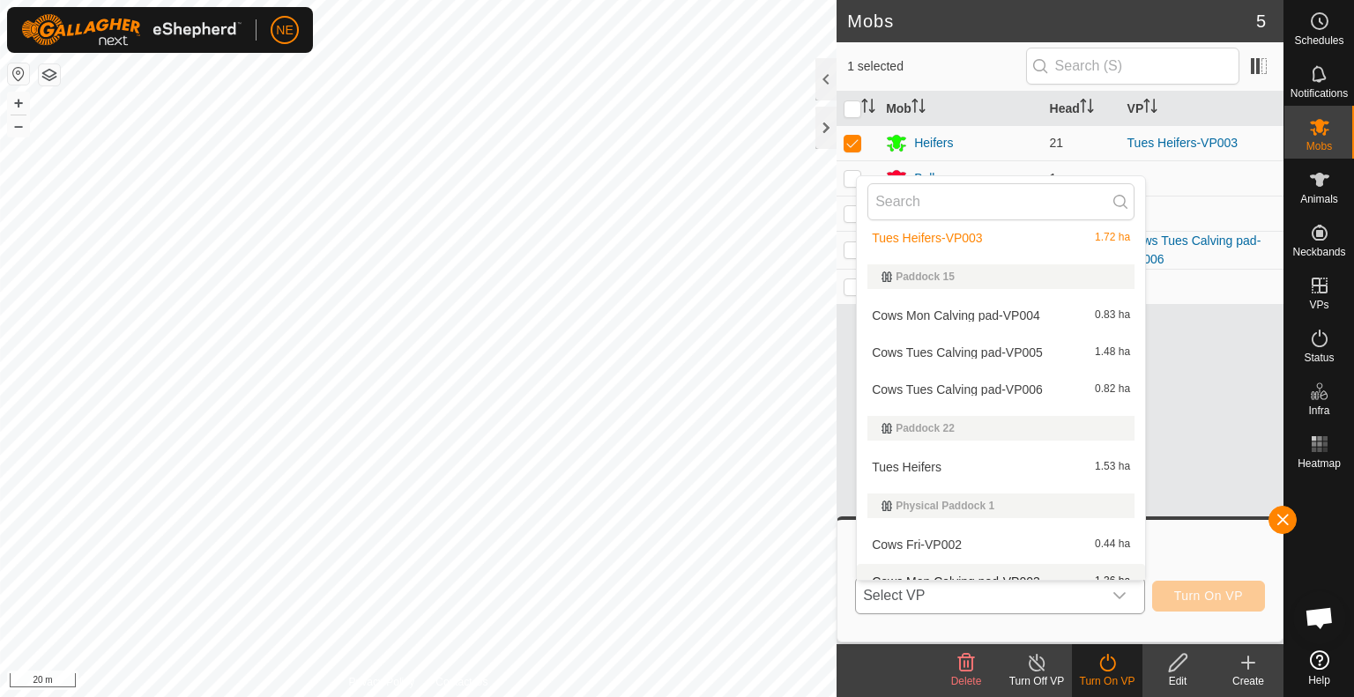
scroll to position [293, 0]
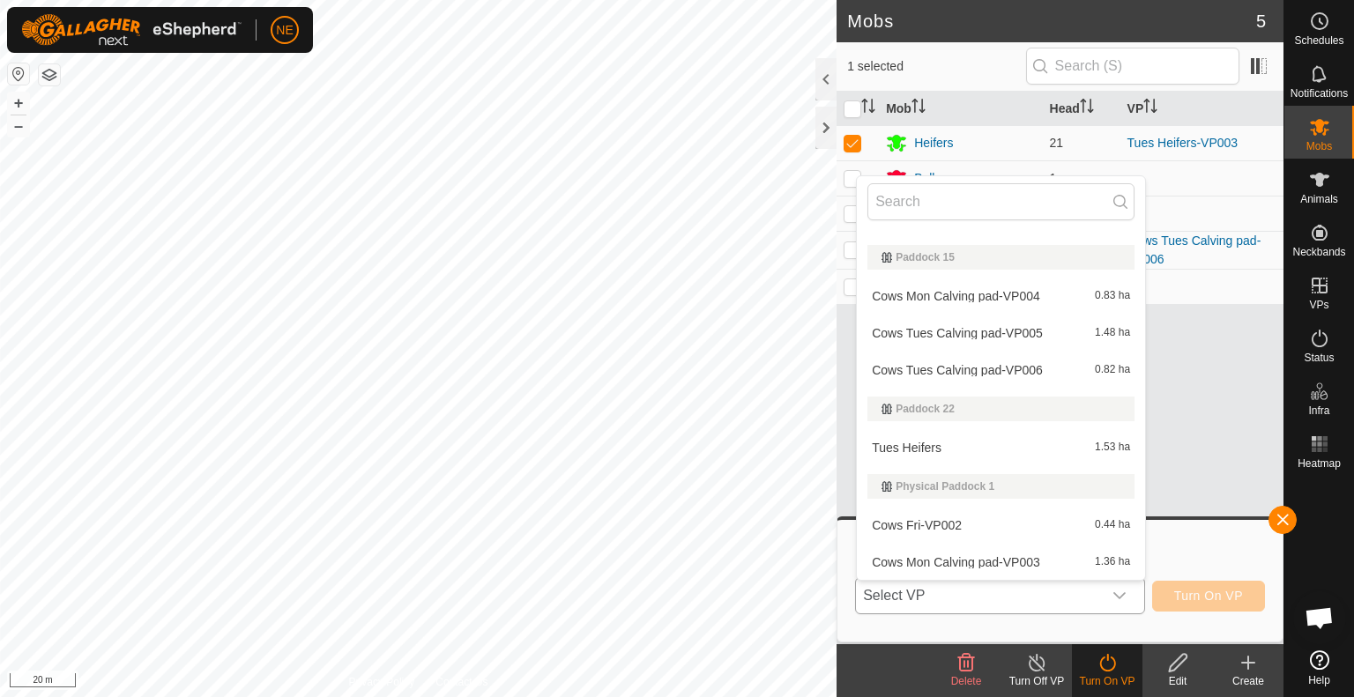
click at [912, 440] on li "Tues Heifers 1.53 ha" at bounding box center [1001, 447] width 288 height 35
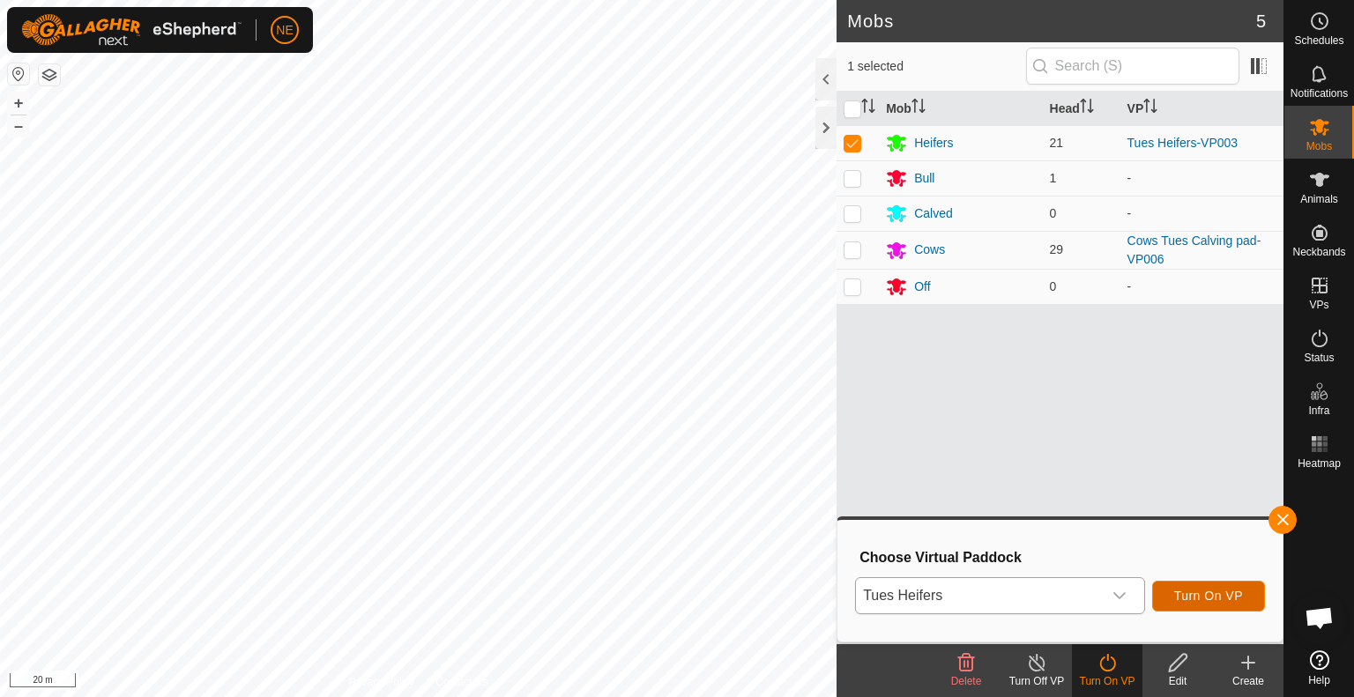
click at [1226, 590] on span "Turn On VP" at bounding box center [1208, 596] width 69 height 14
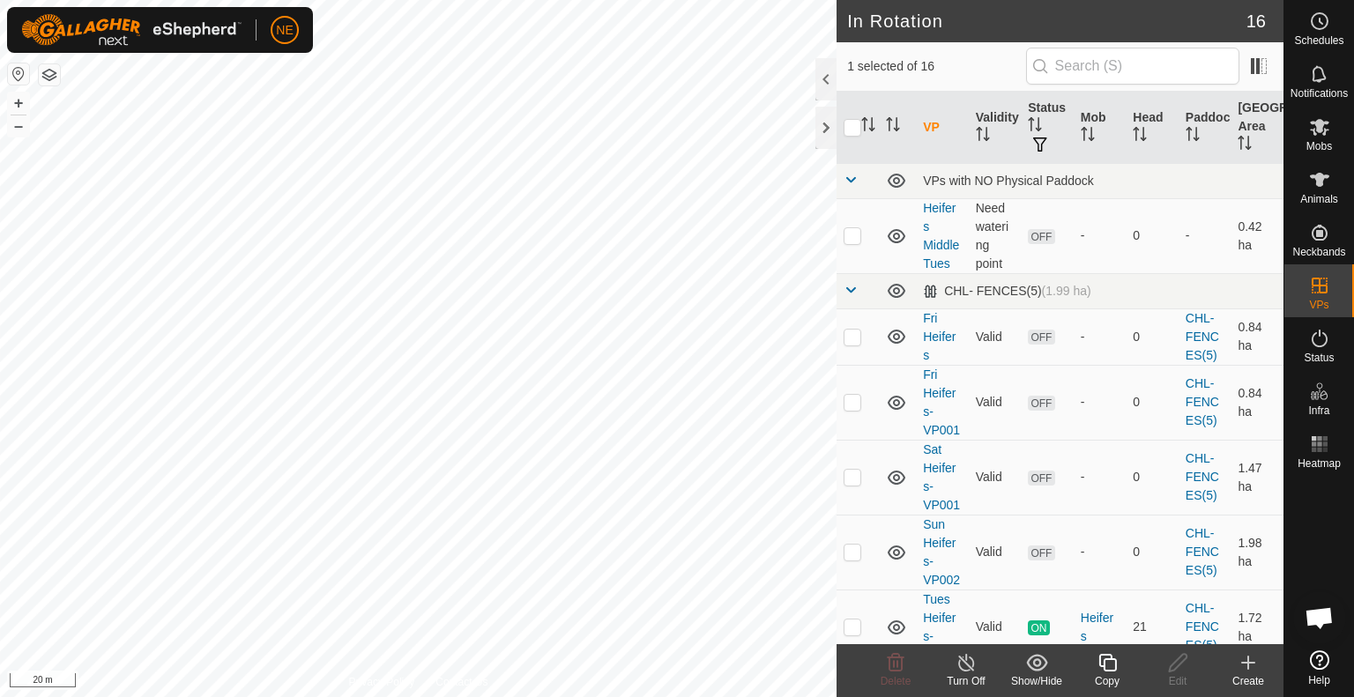
click at [1103, 679] on div "Copy" at bounding box center [1107, 681] width 70 height 16
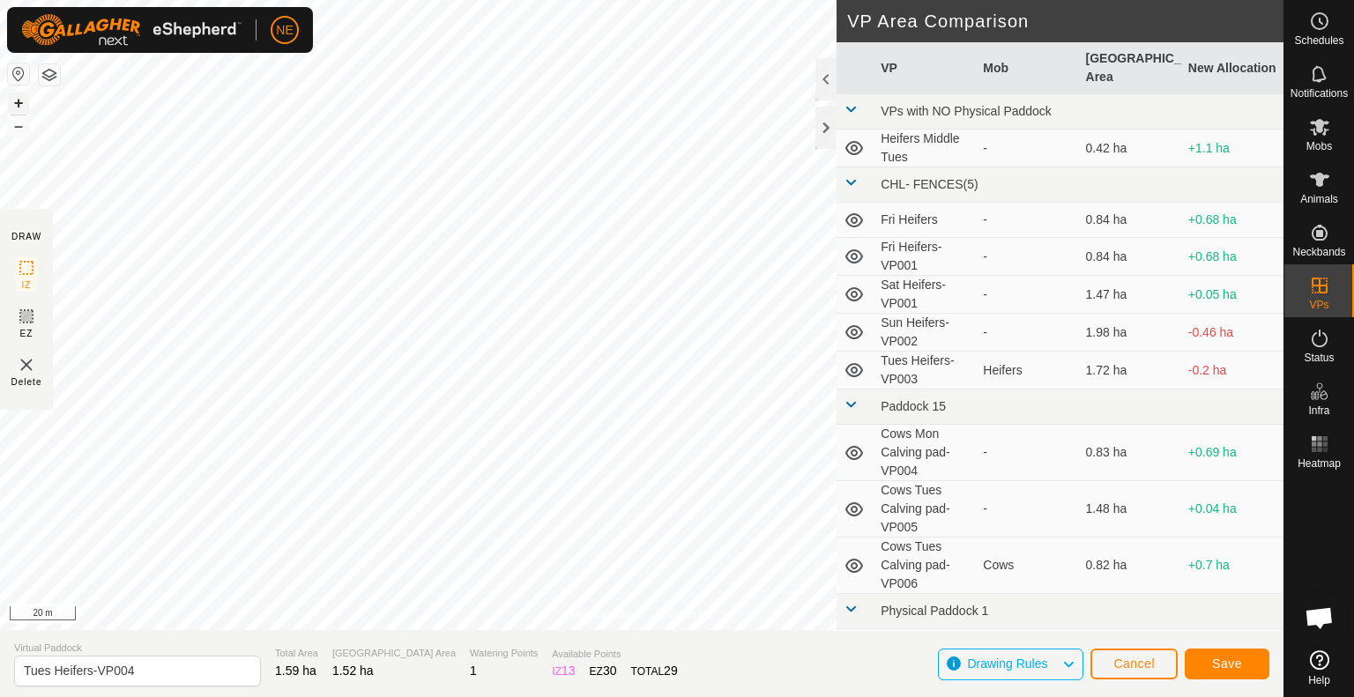
click at [25, 99] on button "+" at bounding box center [18, 103] width 21 height 21
click at [1221, 671] on span "Save" at bounding box center [1227, 664] width 30 height 14
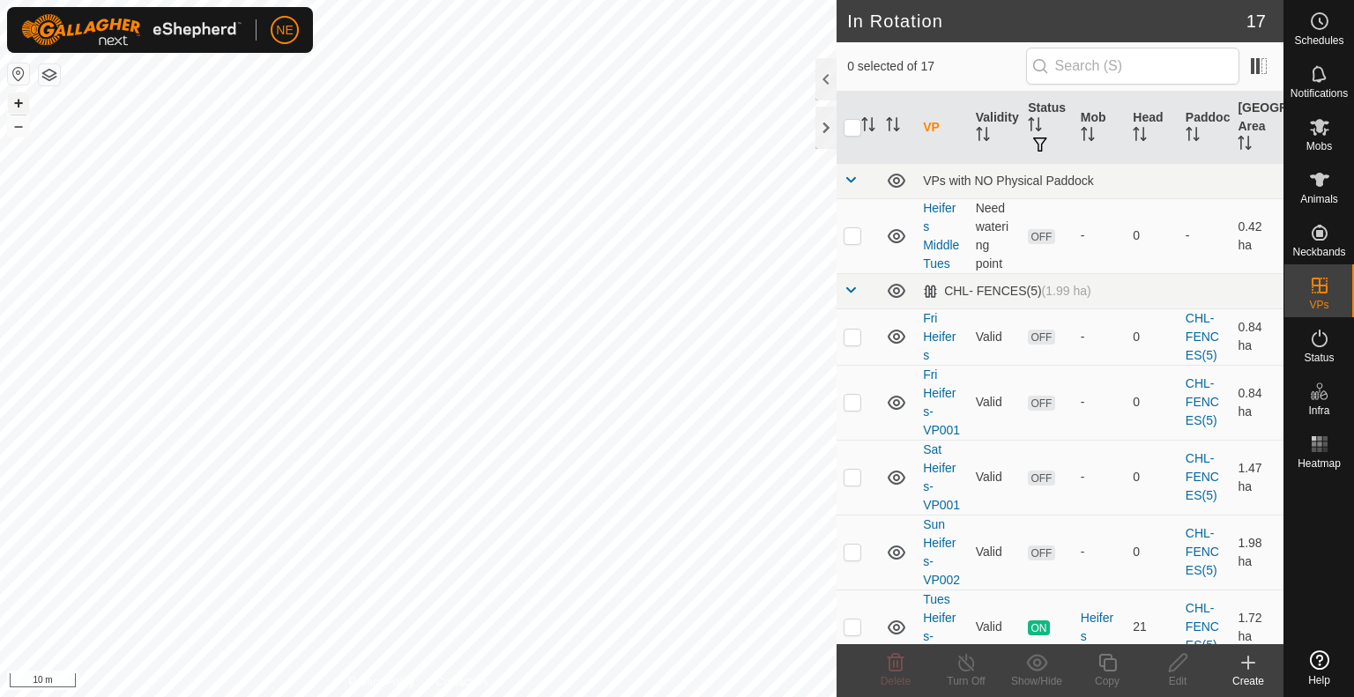
click at [24, 100] on button "+" at bounding box center [18, 103] width 21 height 21
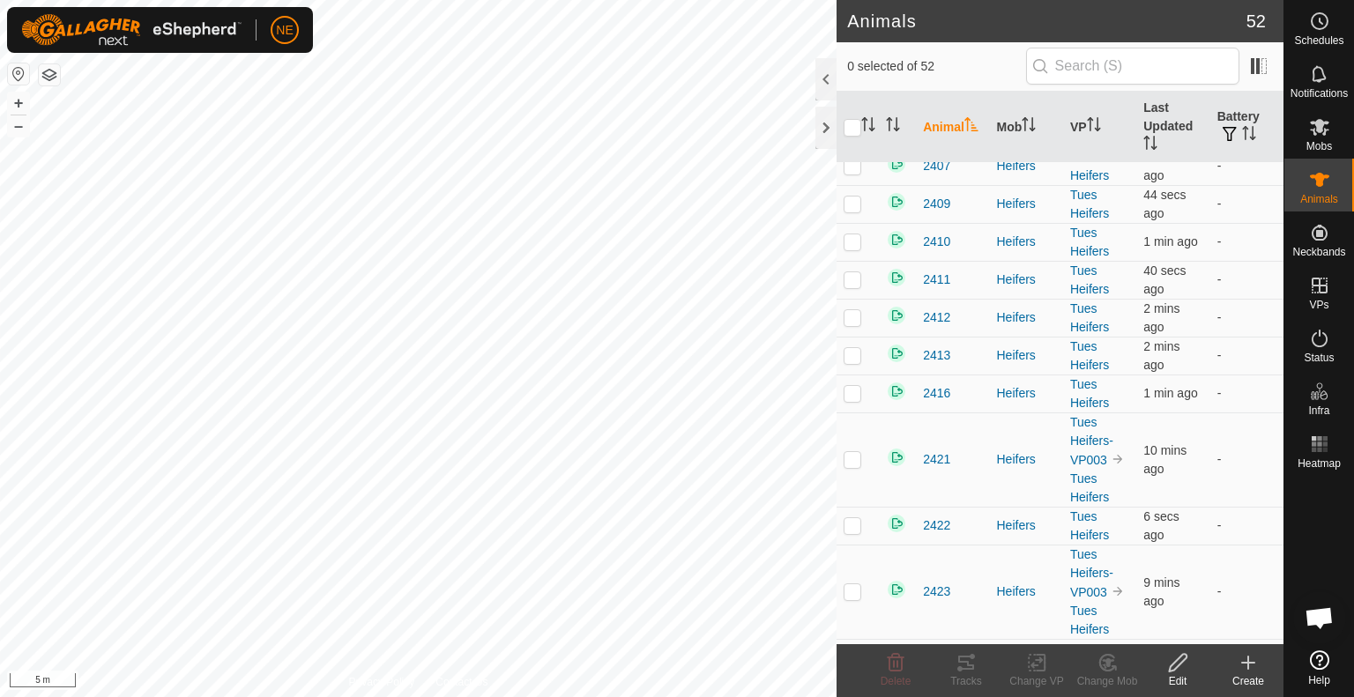
scroll to position [141, 0]
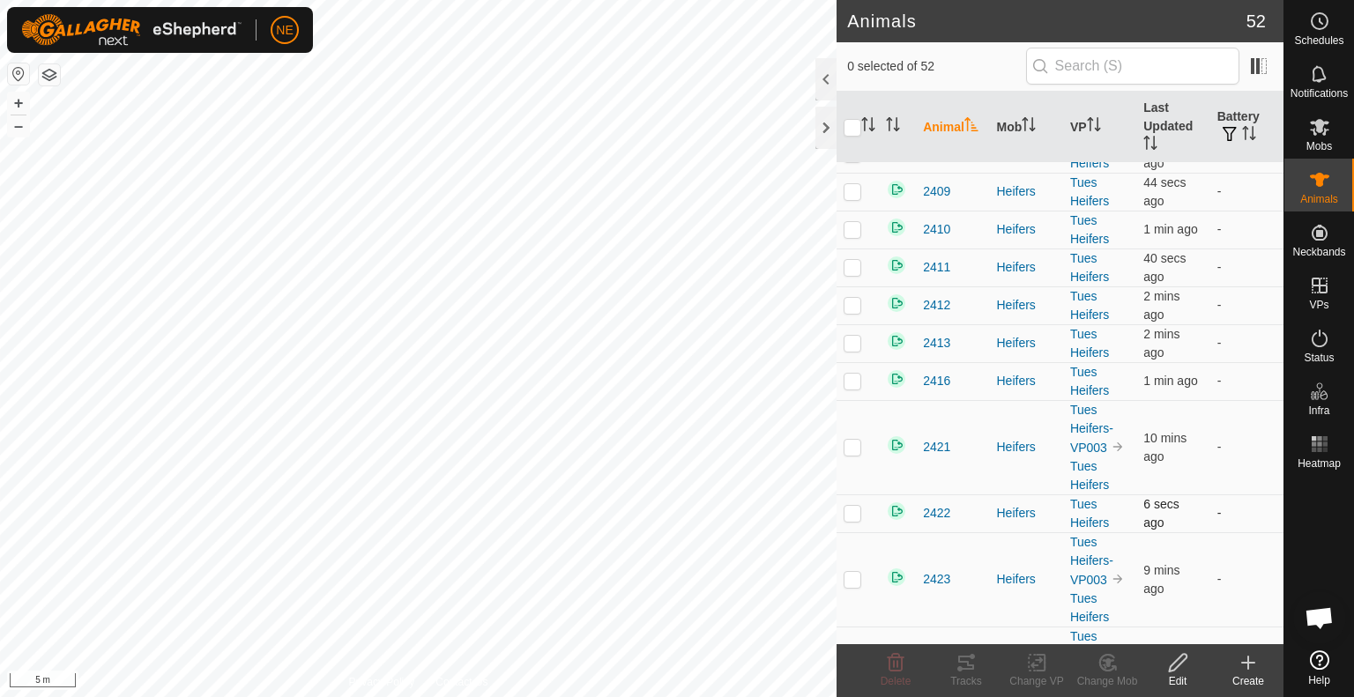
click at [850, 522] on td at bounding box center [857, 513] width 42 height 38
checkbox input "false"
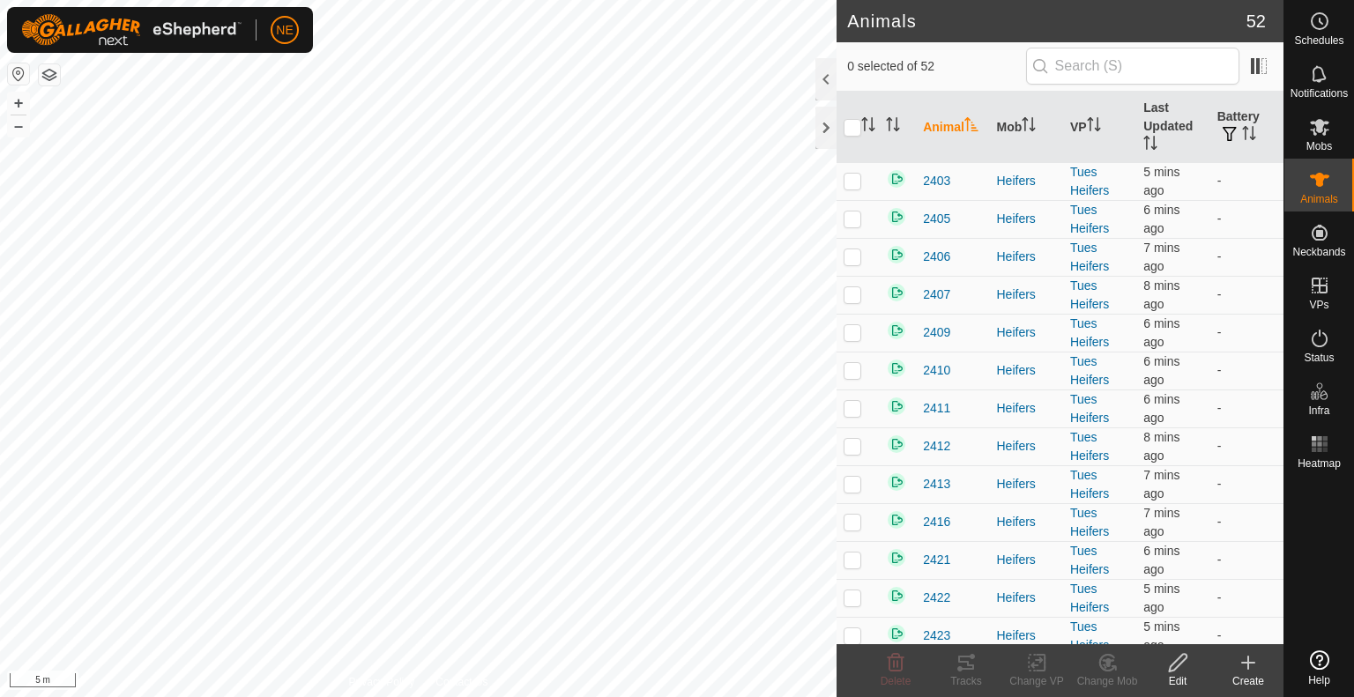
drag, startPoint x: 0, startPoint y: 0, endPoint x: 1311, endPoint y: 147, distance: 1319.5
click at [1311, 147] on span "Mobs" at bounding box center [1319, 146] width 26 height 11
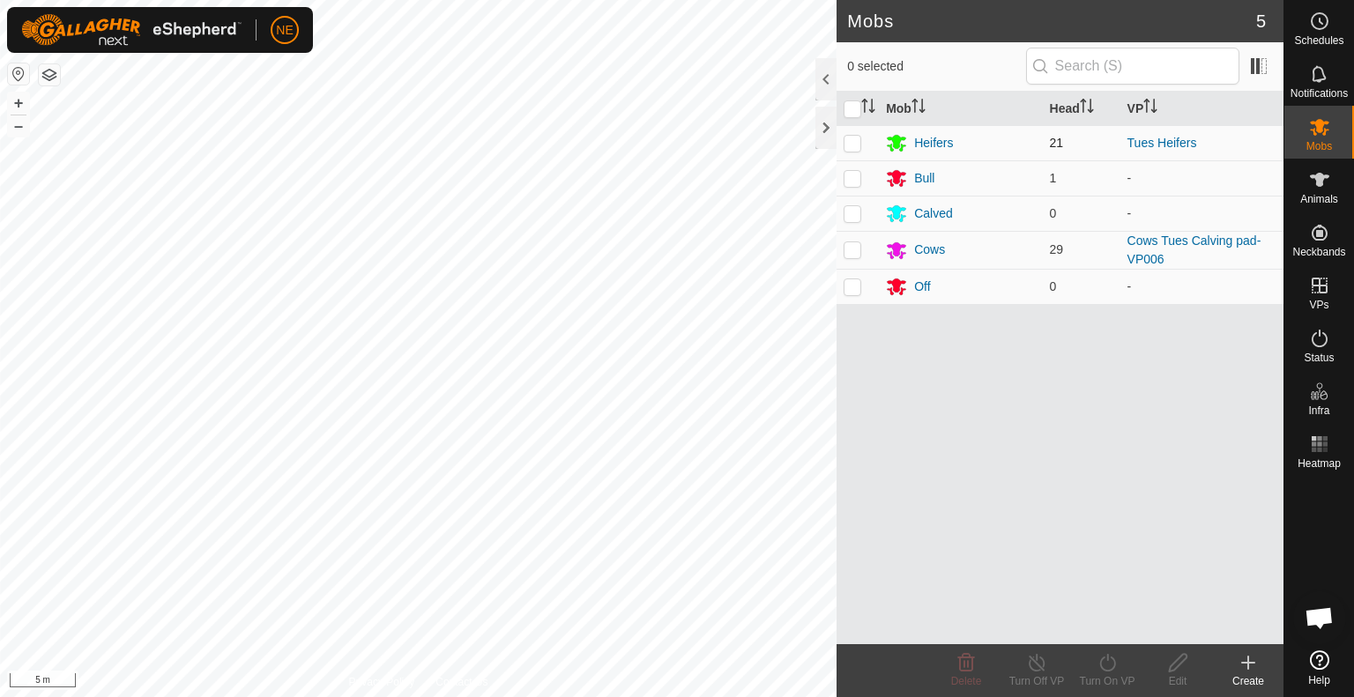
click at [857, 137] on p-checkbox at bounding box center [852, 143] width 18 height 14
checkbox input "true"
click at [1117, 668] on turn-on-svg-icon at bounding box center [1107, 662] width 70 height 21
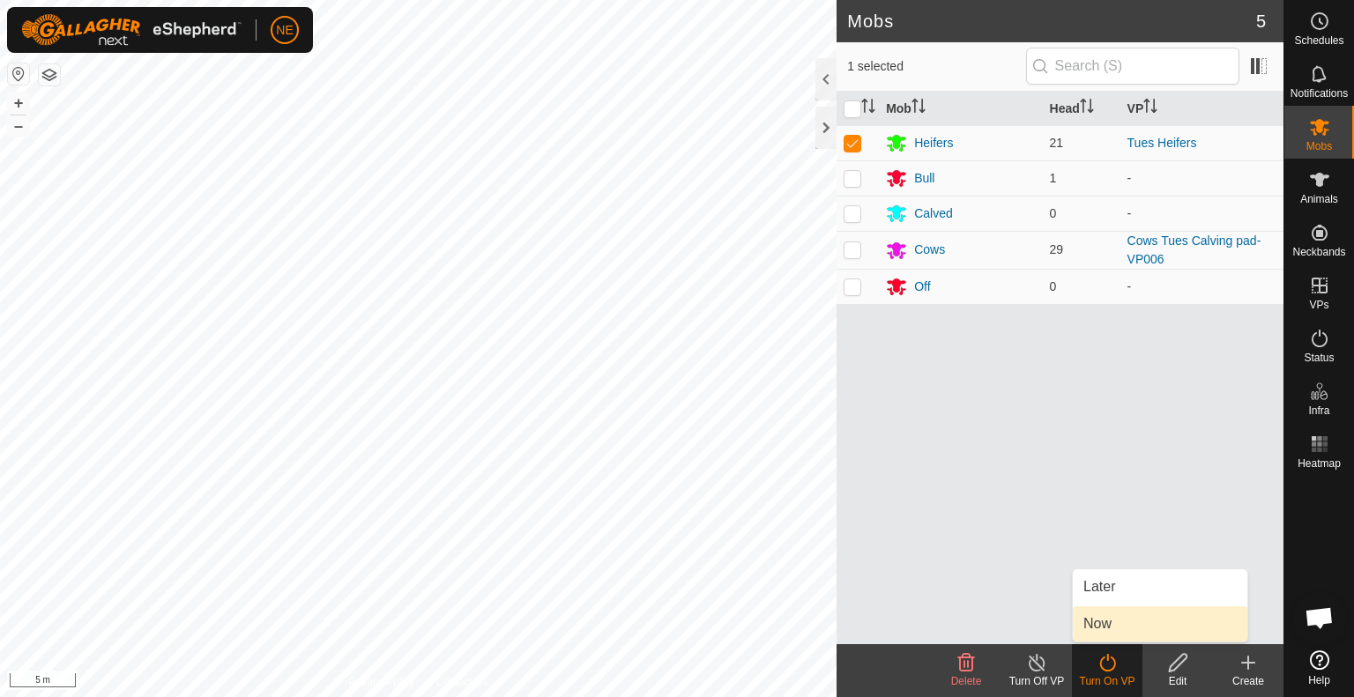
click at [1115, 630] on link "Now" at bounding box center [1159, 623] width 174 height 35
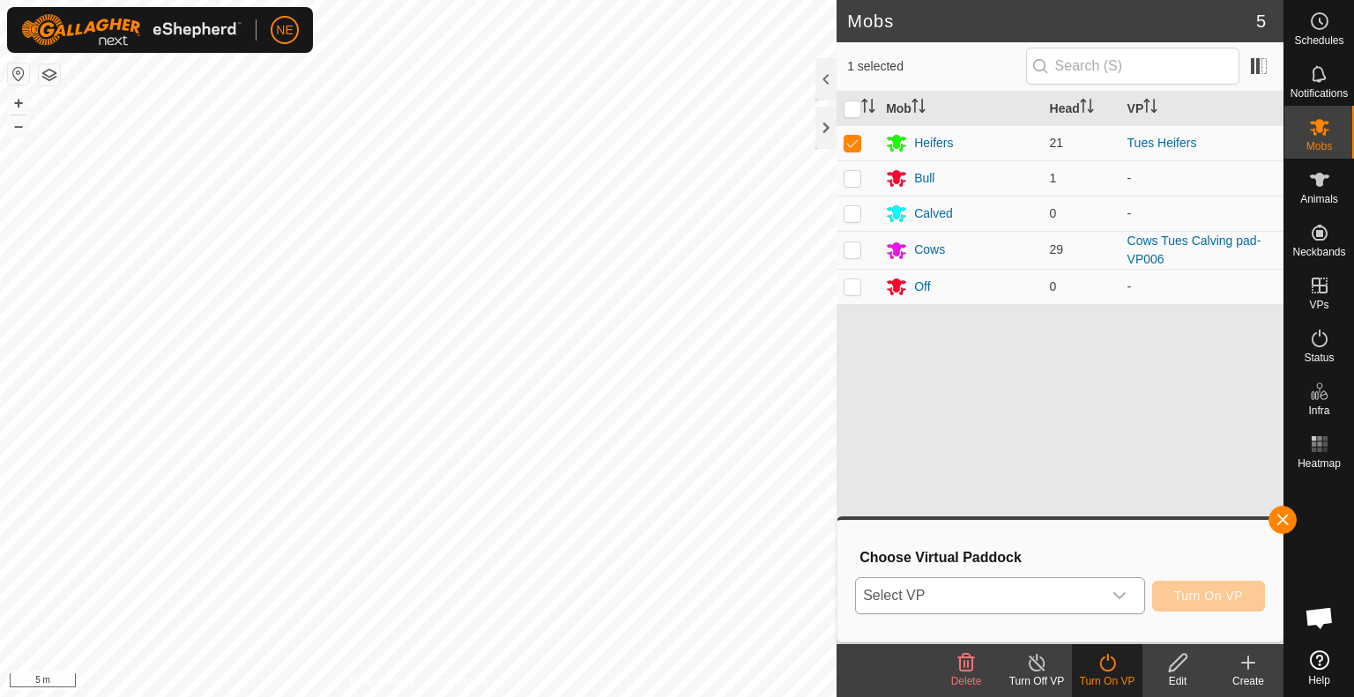
click at [1120, 601] on icon "dropdown trigger" at bounding box center [1119, 596] width 14 height 14
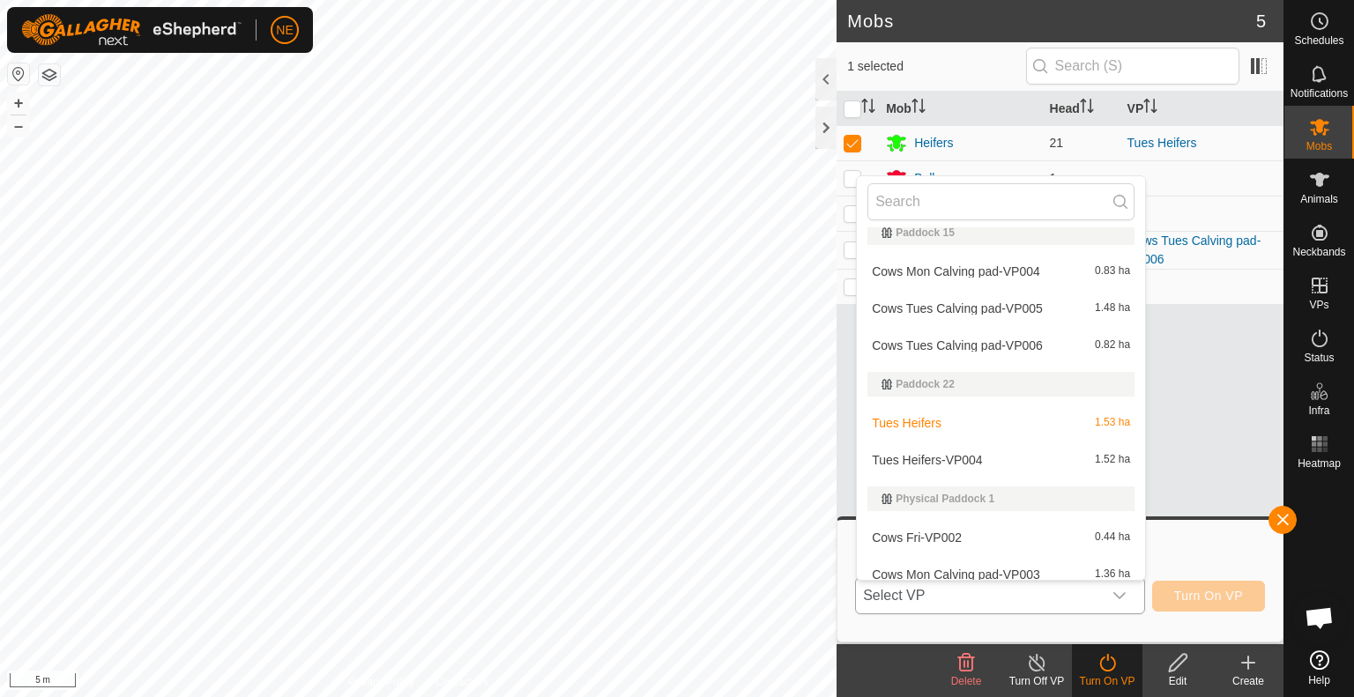
scroll to position [332, 0]
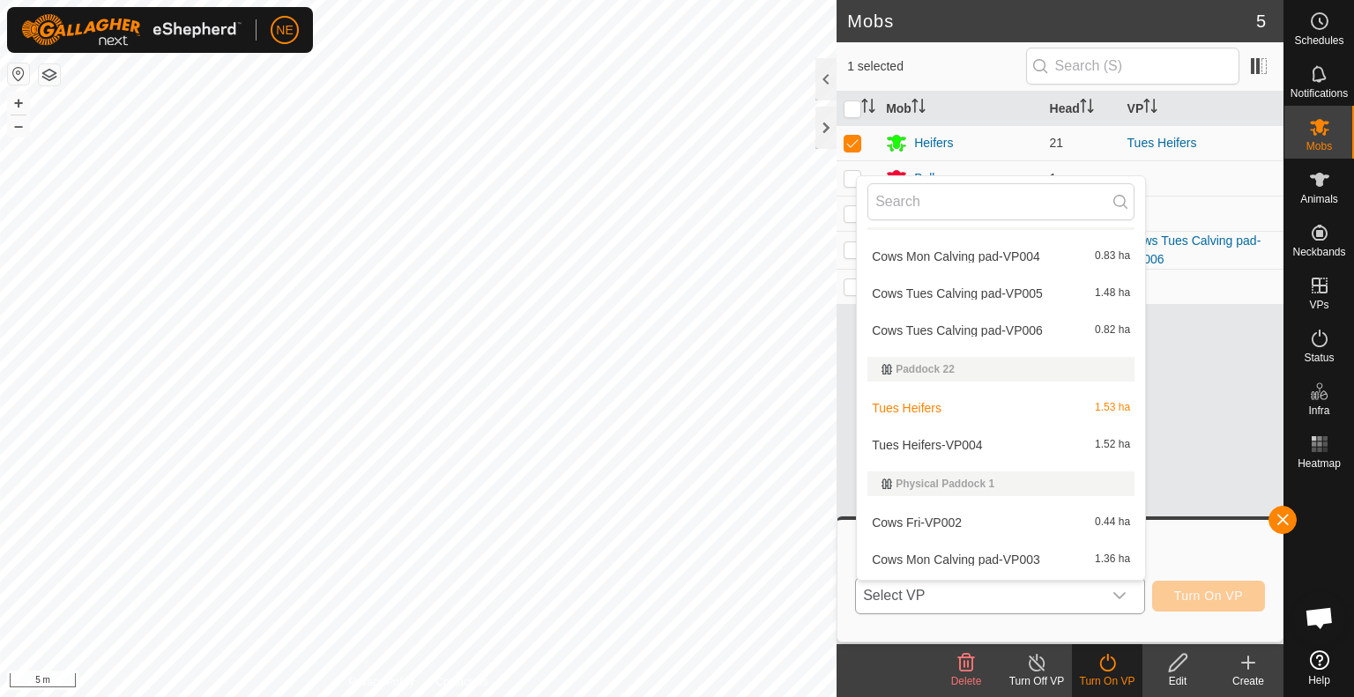
click at [955, 449] on li "Tues Heifers-VP004 1.52 ha" at bounding box center [1001, 444] width 288 height 35
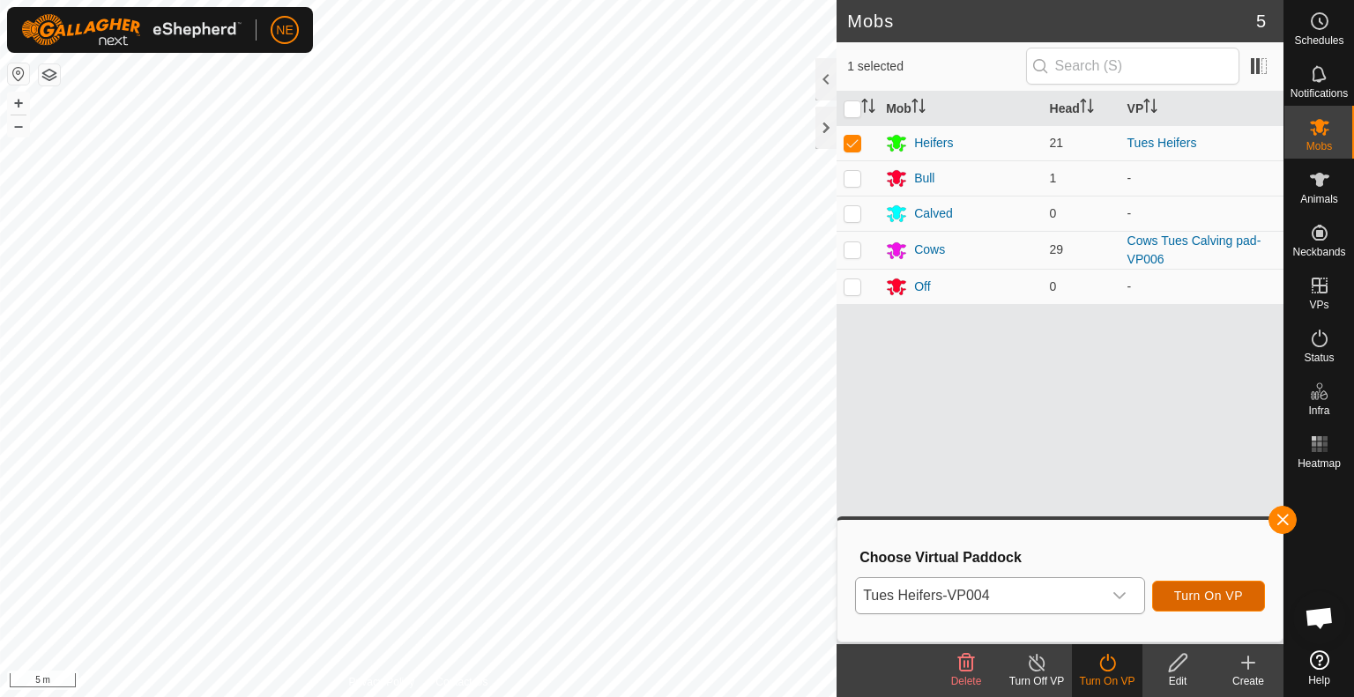
click at [1186, 594] on span "Turn On VP" at bounding box center [1208, 596] width 69 height 14
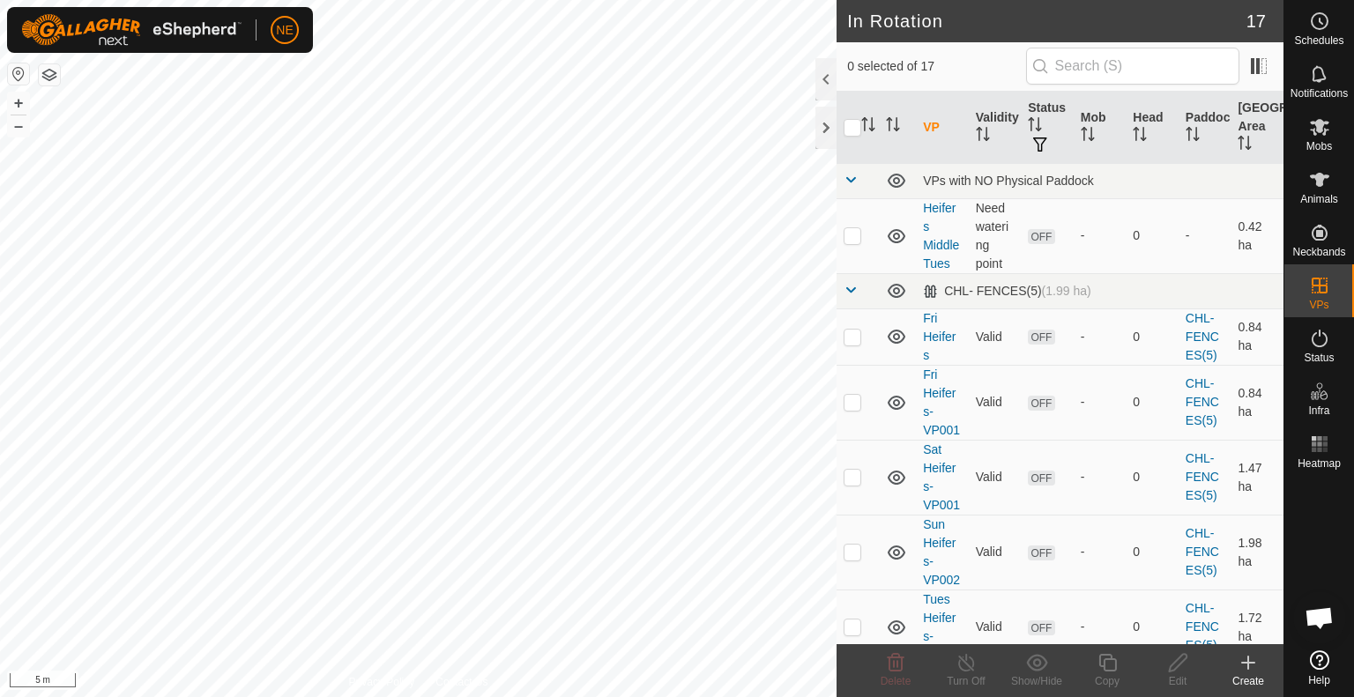
click at [546, 696] on html "NE Schedules Notifications Mobs Animals Neckbands VPs Status Infra Heatmap Help…" at bounding box center [677, 348] width 1354 height 697
click at [532, 696] on html "NE Schedules Notifications Mobs Animals Neckbands VPs Status Infra Heatmap Help…" at bounding box center [677, 348] width 1354 height 697
click at [495, 696] on html "NE Schedules Notifications Mobs Animals Neckbands VPs Status Infra Heatmap Help…" at bounding box center [677, 348] width 1354 height 697
click at [1045, 397] on td "OFF" at bounding box center [1046, 402] width 53 height 75
click at [1318, 345] on icon at bounding box center [1319, 339] width 16 height 18
